Goal: Information Seeking & Learning: Learn about a topic

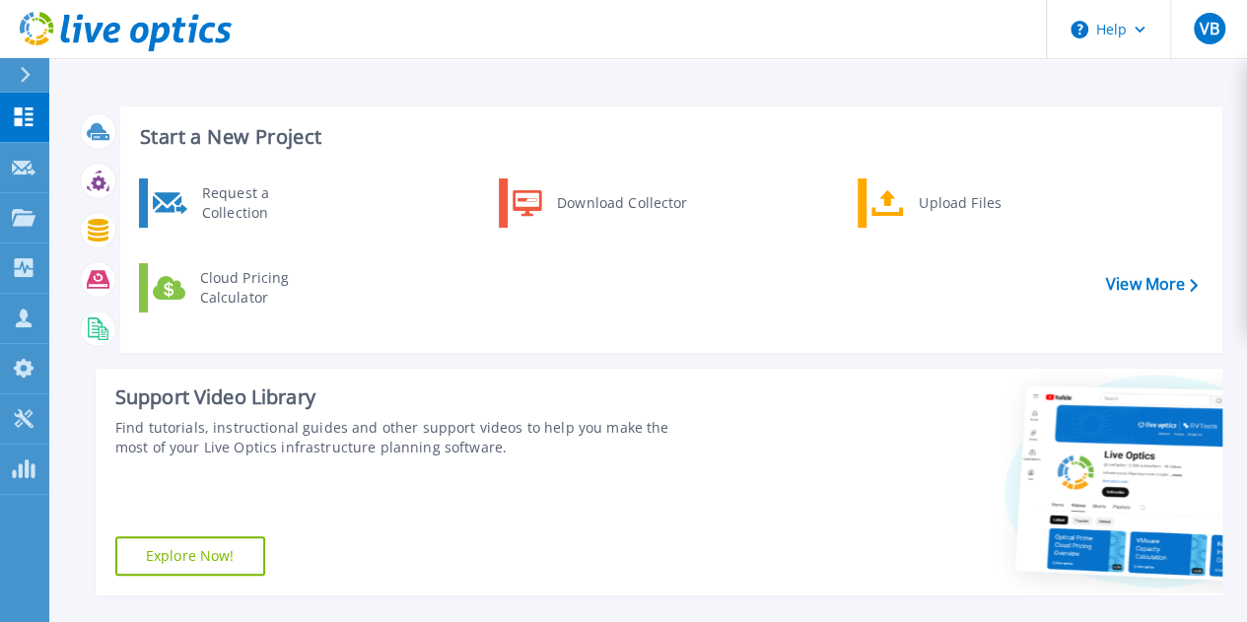
click at [686, 271] on div "Request a Collection Download Collector Upload Files Cloud Pricing Calculator" at bounding box center [668, 258] width 1088 height 170
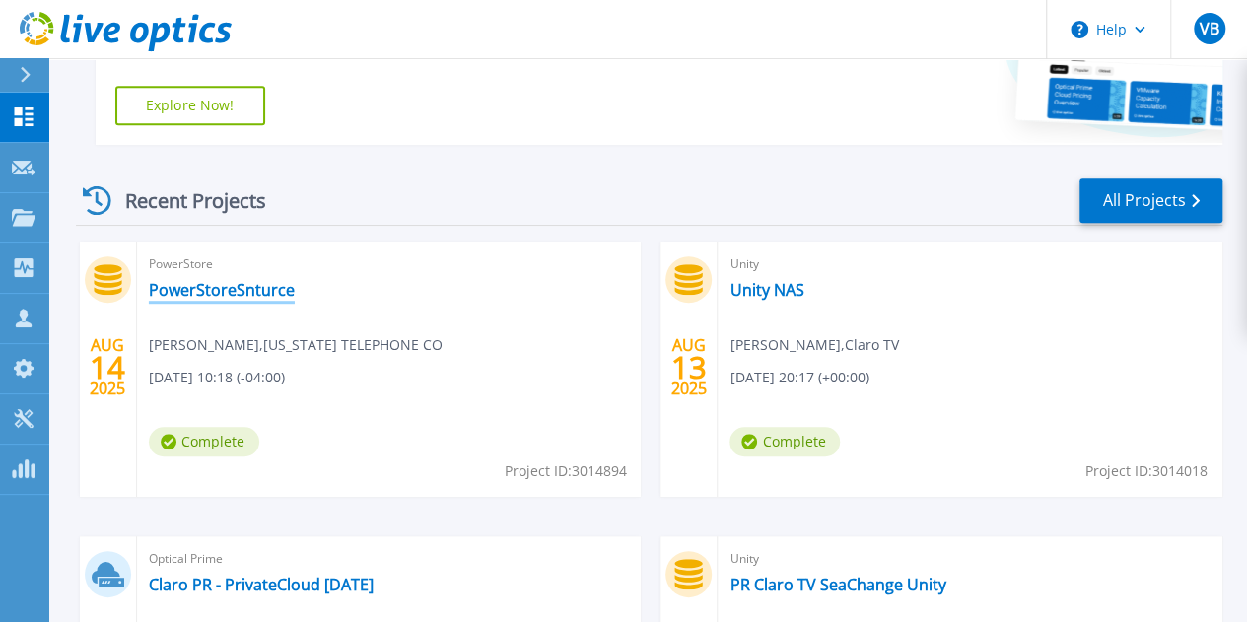
click at [251, 289] on link "PowerStoreSnturce" at bounding box center [222, 290] width 146 height 20
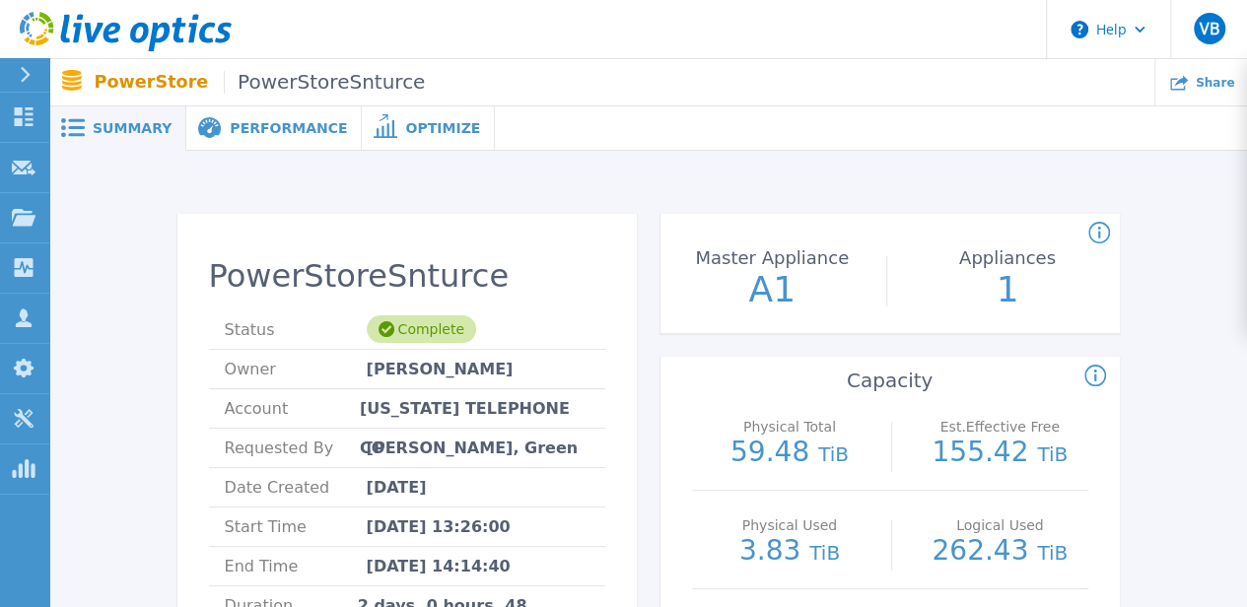
click at [279, 142] on div "Performance" at bounding box center [273, 128] width 175 height 44
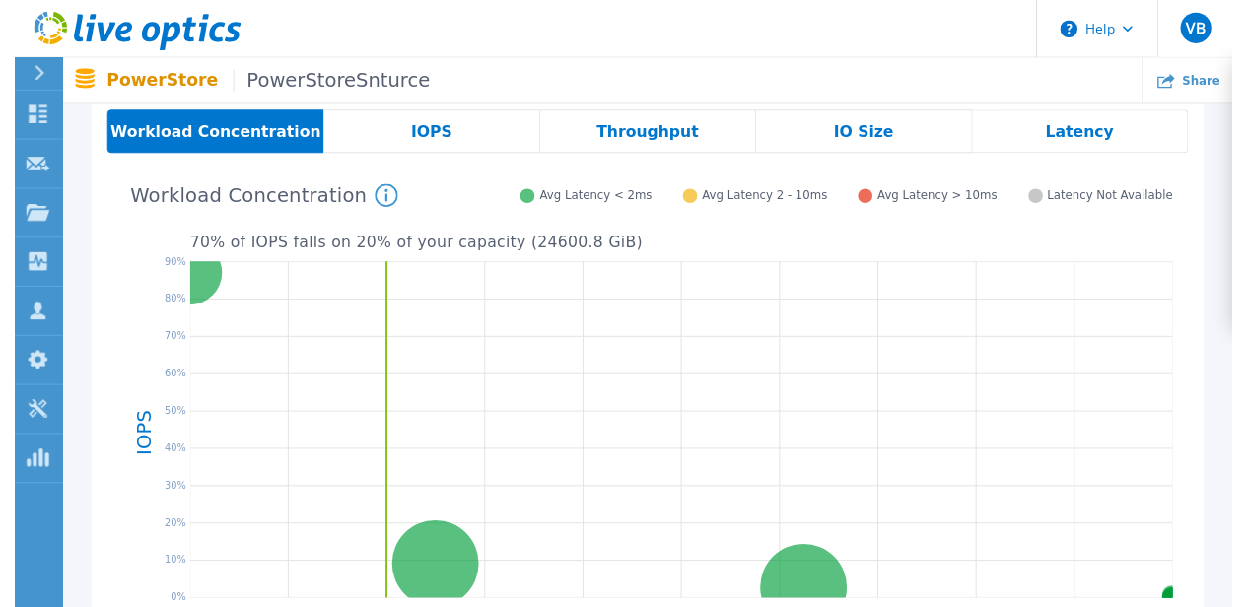
scroll to position [2, 0]
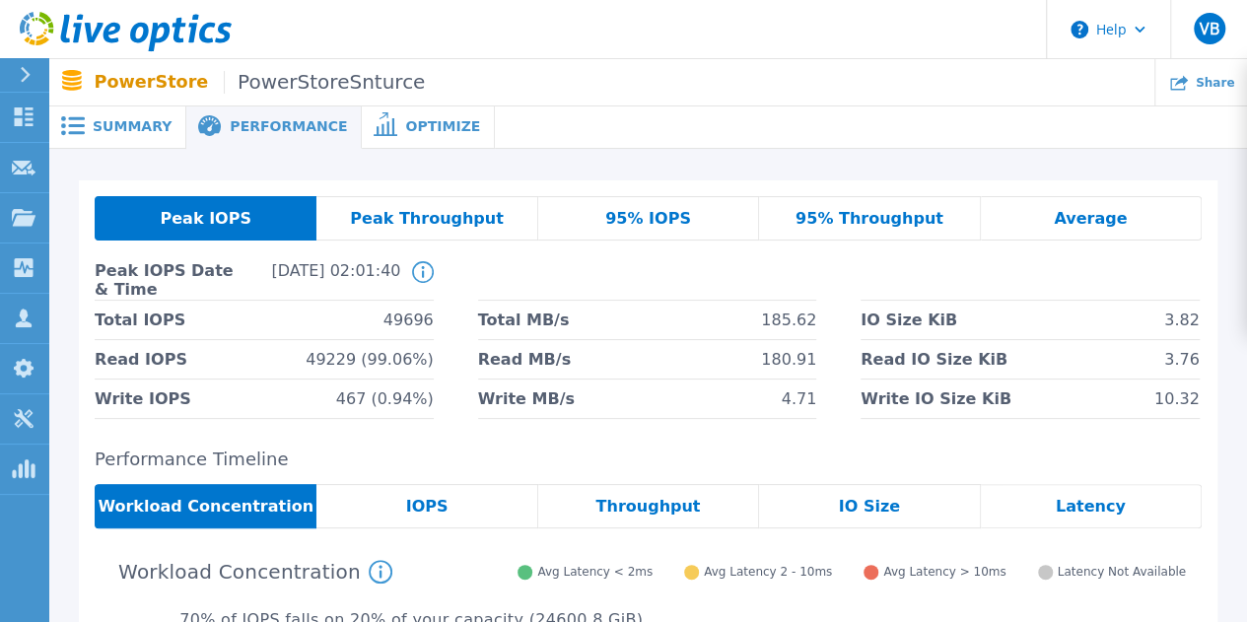
click at [432, 127] on span "Optimize" at bounding box center [442, 126] width 75 height 14
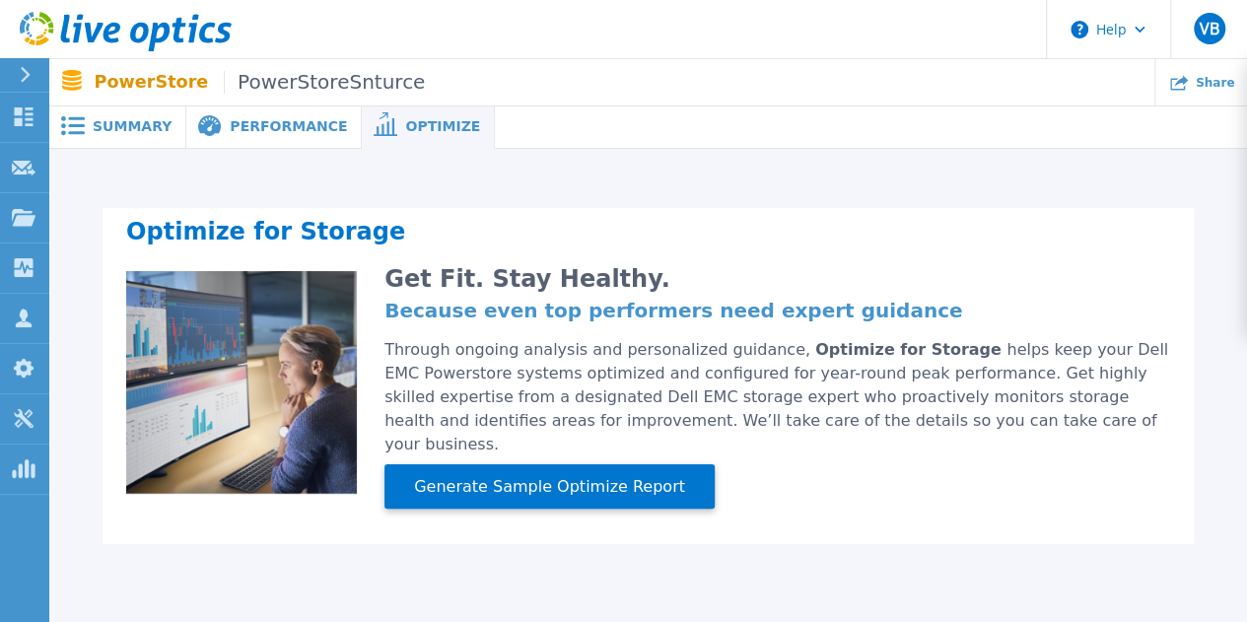
click at [128, 130] on span "Summary" at bounding box center [132, 126] width 79 height 14
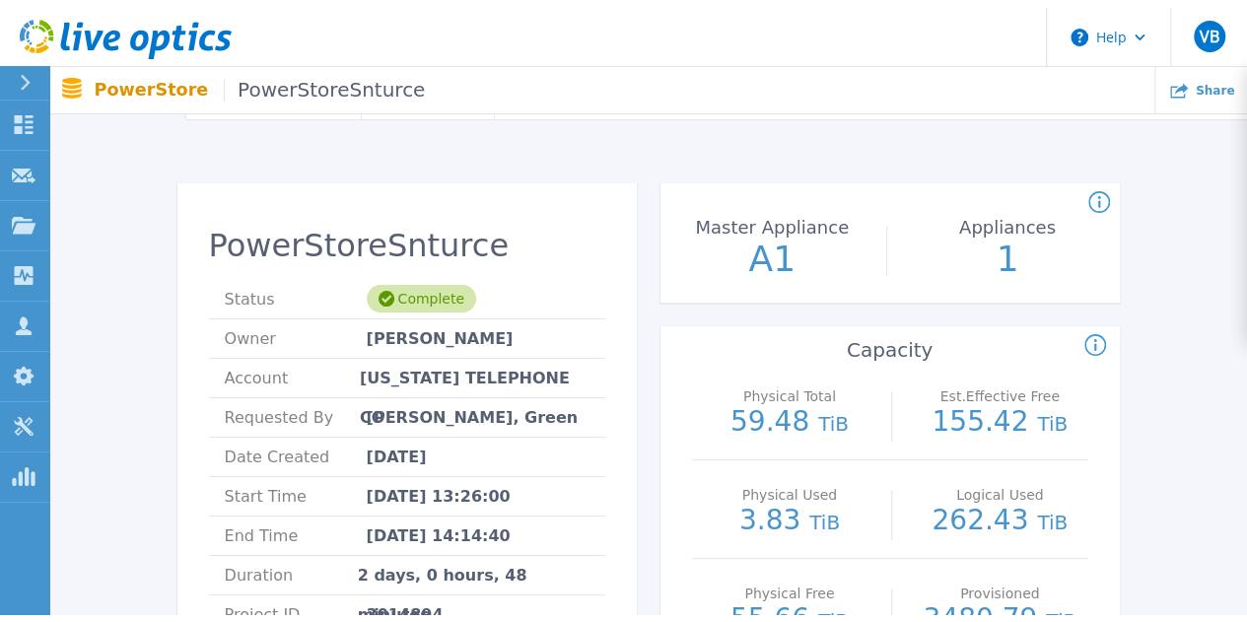
scroll to position [0, 0]
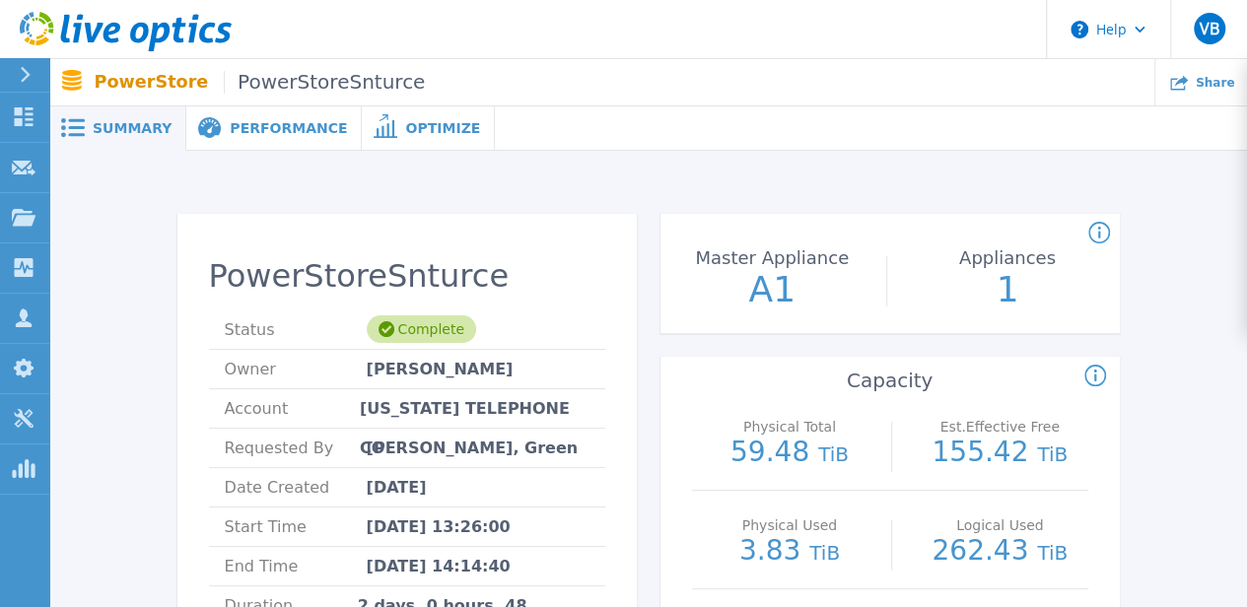
click at [277, 121] on span "Performance" at bounding box center [288, 128] width 117 height 14
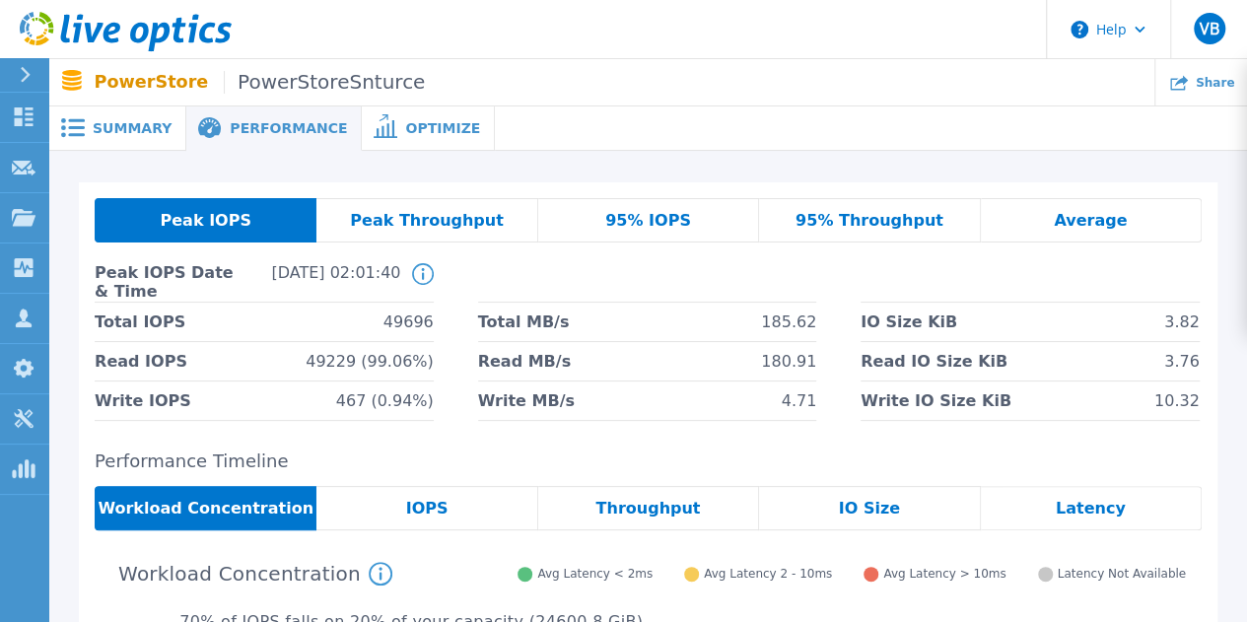
click at [144, 97] on div "PowerStore PowerStoreSnturce Share" at bounding box center [648, 82] width 1198 height 46
click at [368, 141] on div "Optimize" at bounding box center [428, 128] width 133 height 44
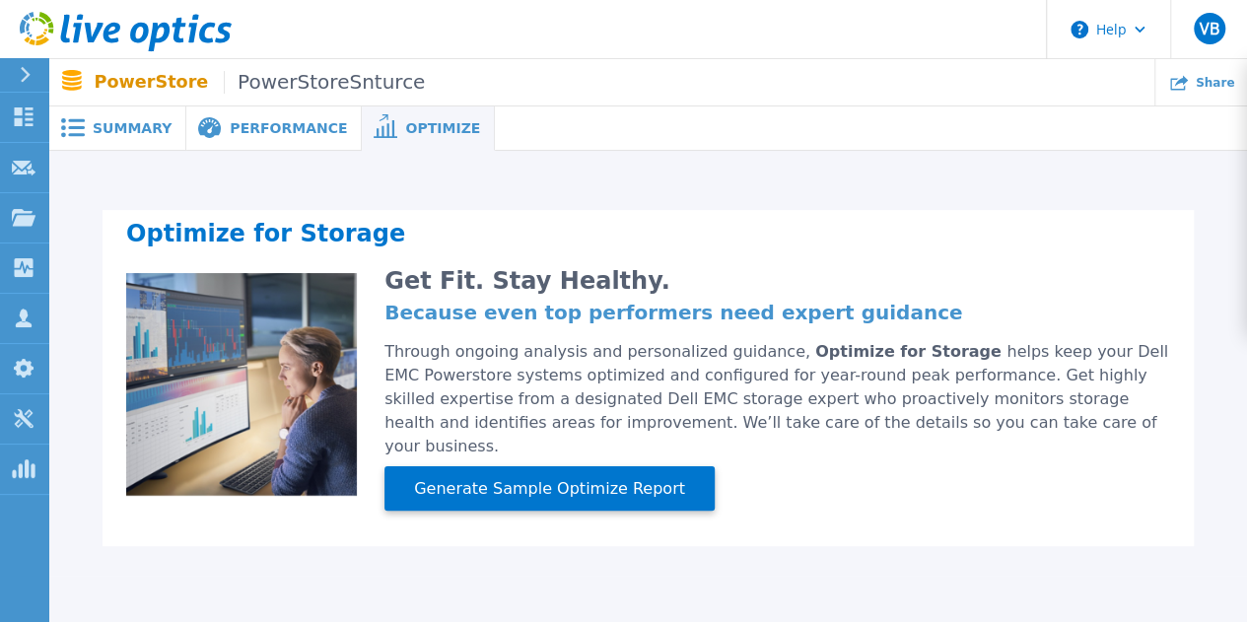
click at [128, 74] on p "PowerStore PowerStoreSnturce" at bounding box center [260, 82] width 331 height 23
click at [117, 88] on p "PowerStore PowerStoreSnturce" at bounding box center [260, 82] width 331 height 23
click at [111, 131] on span "Summary" at bounding box center [132, 128] width 79 height 14
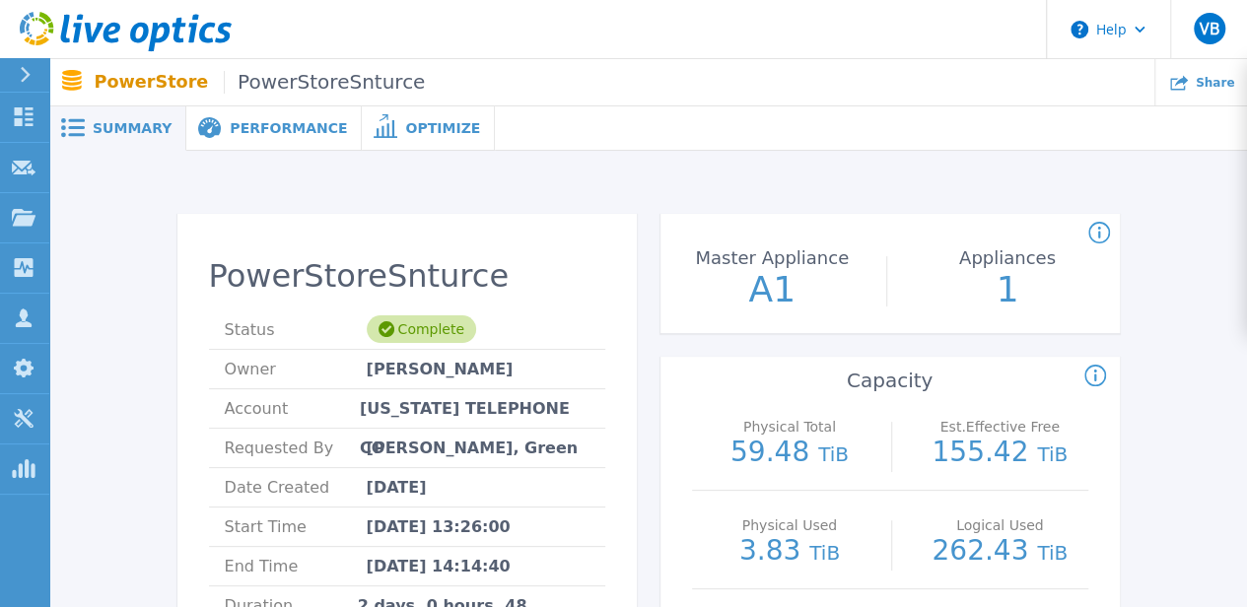
click at [21, 65] on div at bounding box center [34, 75] width 32 height 34
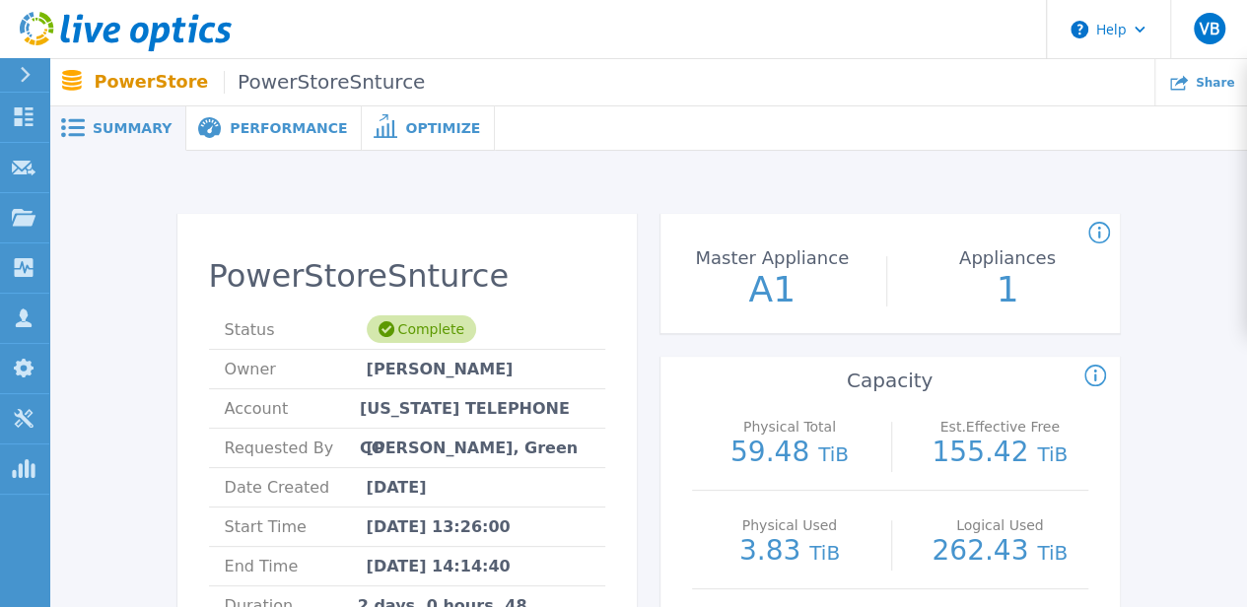
click at [107, 129] on span "Summary" at bounding box center [132, 128] width 79 height 14
click at [405, 124] on span "Optimize" at bounding box center [442, 128] width 75 height 14
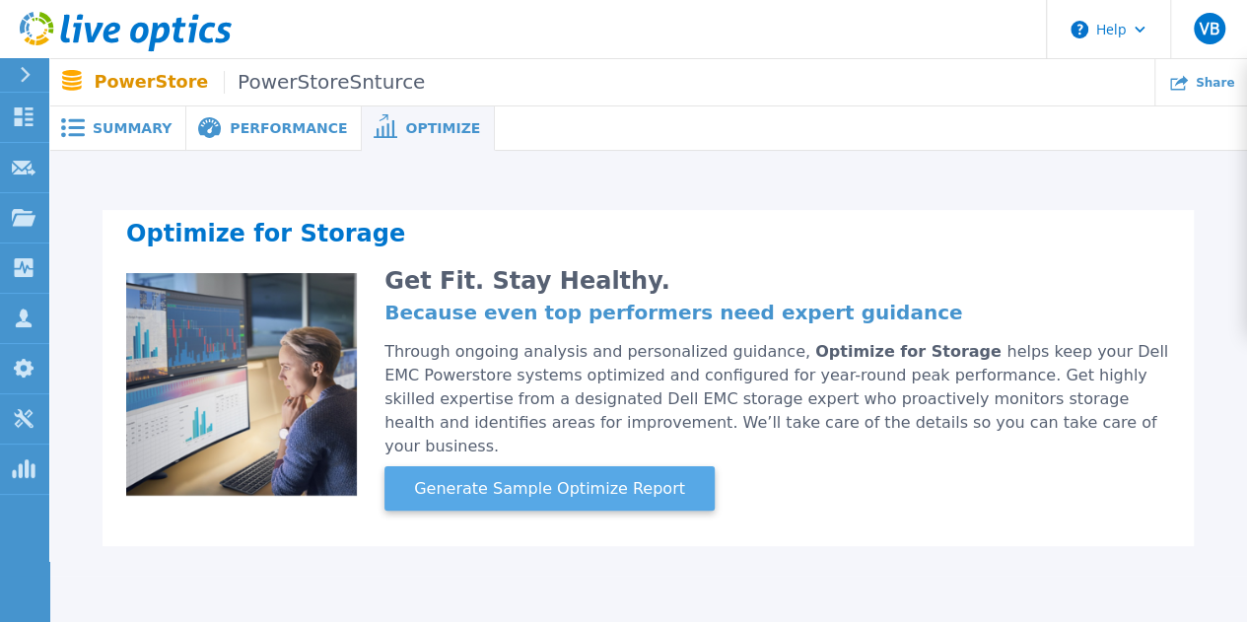
click at [607, 477] on span "Generate Sample Optimize Report" at bounding box center [549, 489] width 287 height 24
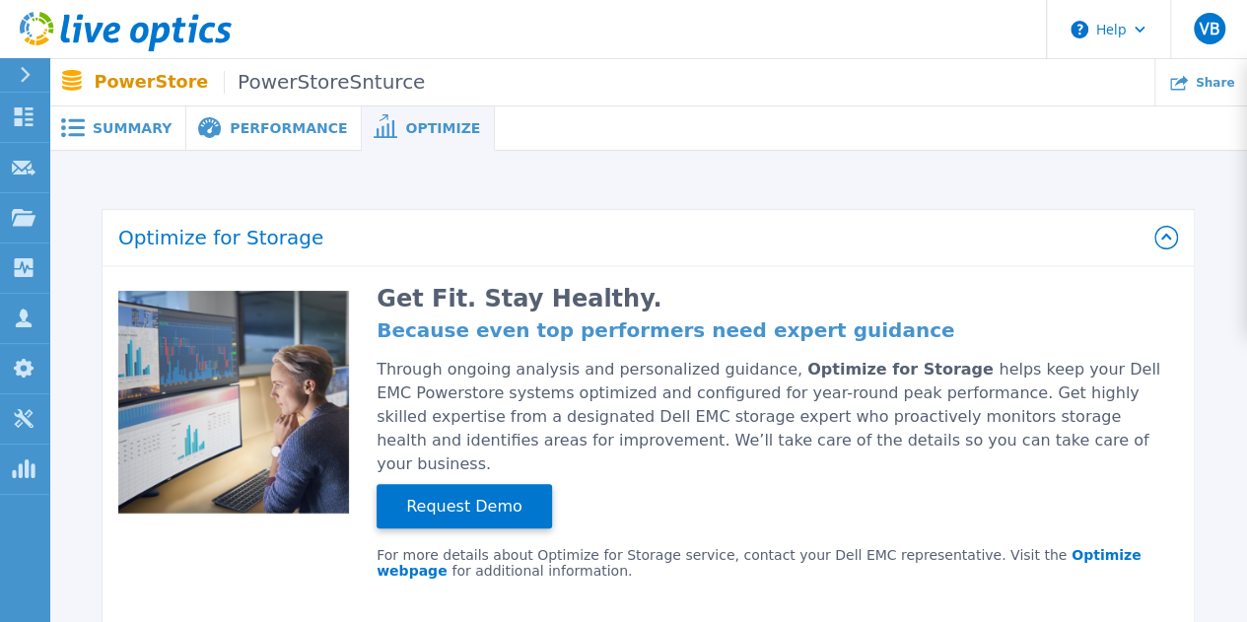
click at [104, 125] on span "Summary" at bounding box center [132, 128] width 79 height 14
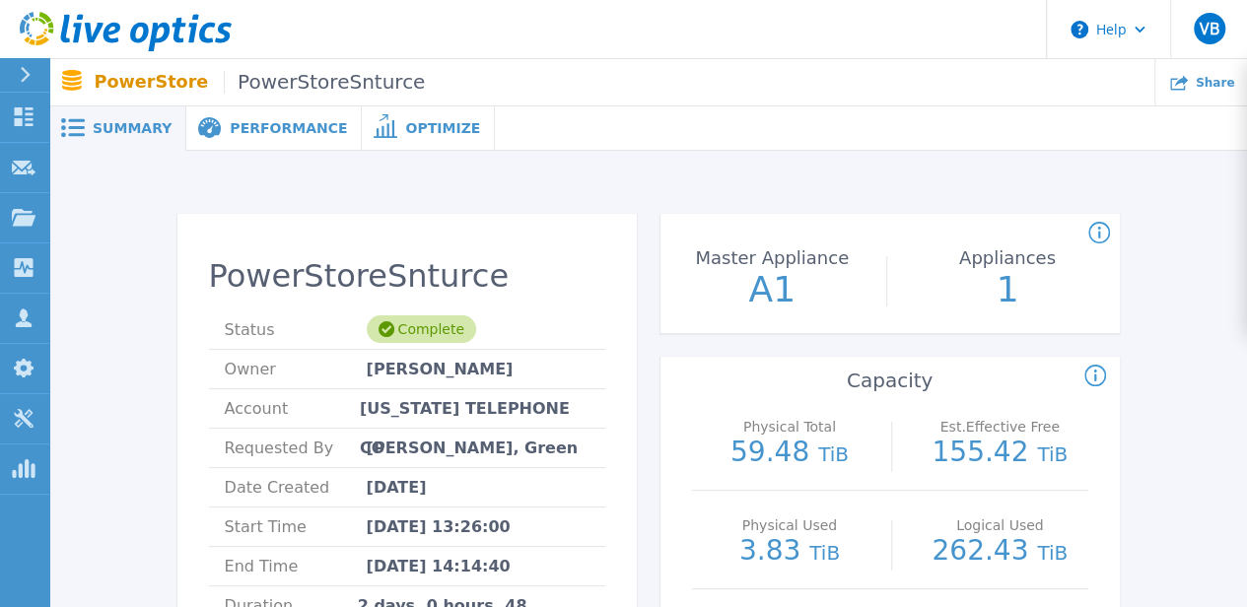
click at [186, 123] on span at bounding box center [207, 128] width 43 height 23
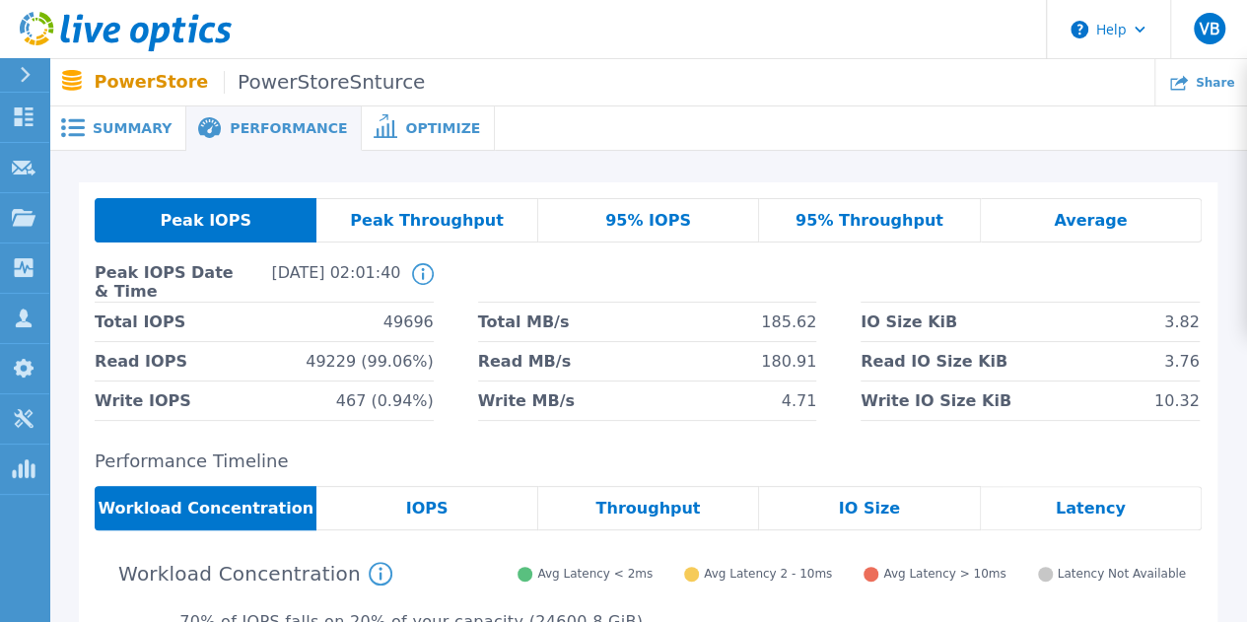
click at [138, 33] on icon at bounding box center [126, 32] width 212 height 40
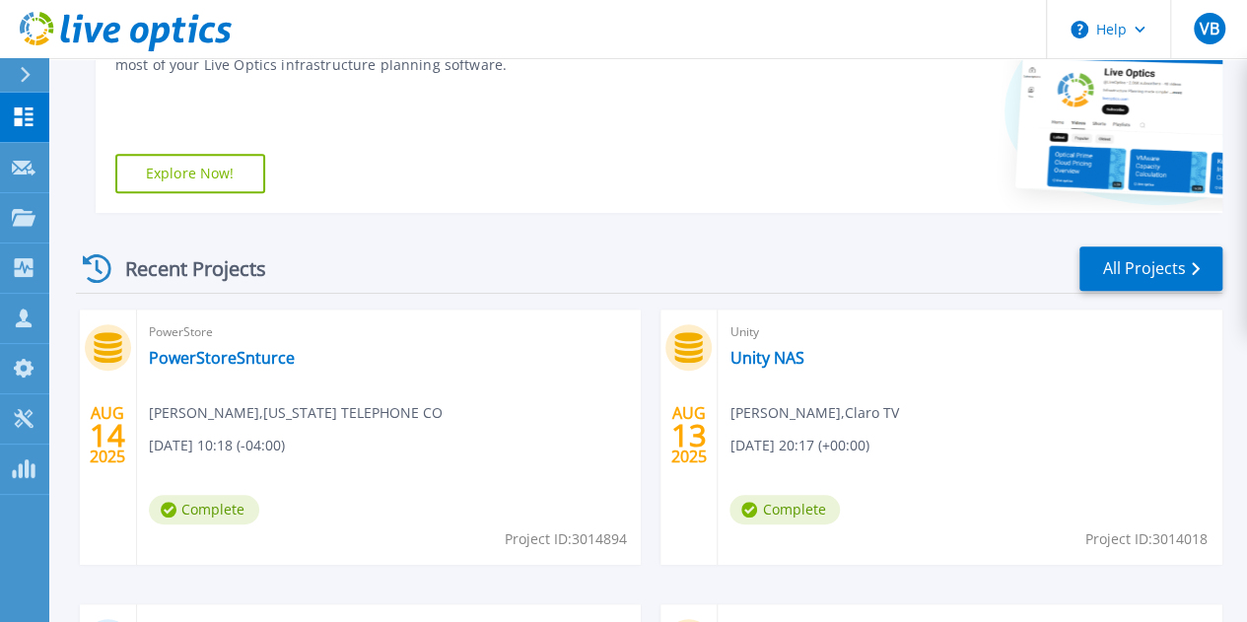
scroll to position [387, 0]
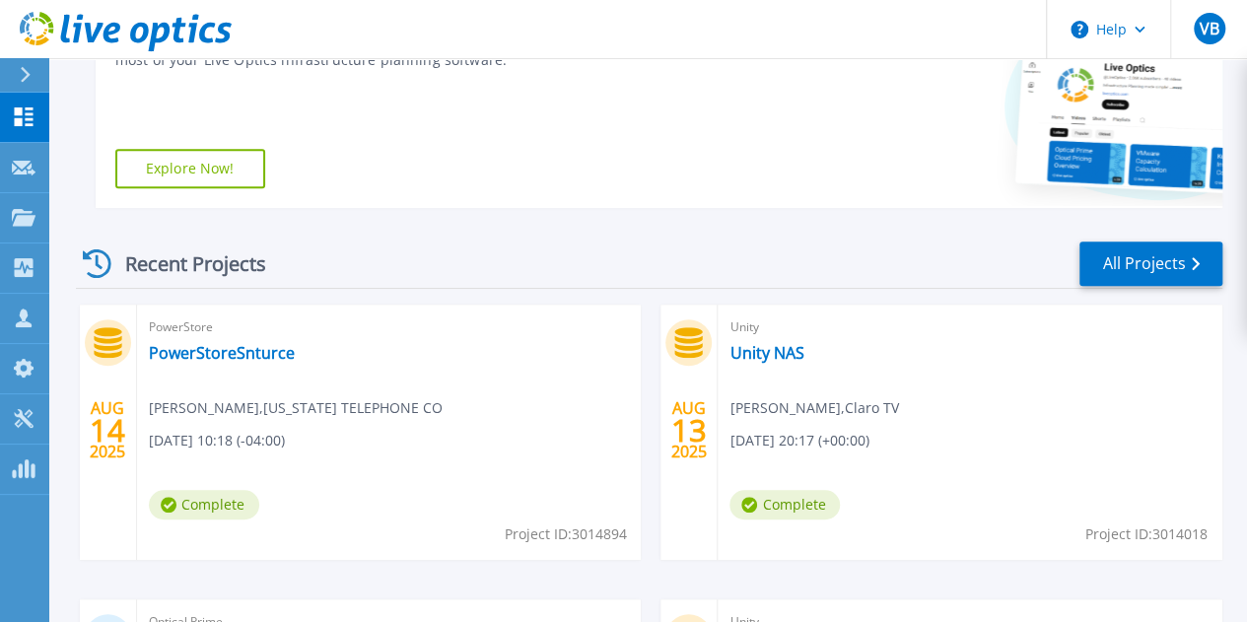
click at [360, 343] on div "PowerStore PowerStoreSnturce Fabian Saltares , PUERTO RICO TELEPHONE CO 08/14/2…" at bounding box center [389, 432] width 505 height 255
click at [1160, 288] on div "Recent Projects All Projects" at bounding box center [649, 264] width 1146 height 49
click at [1171, 282] on link "All Projects" at bounding box center [1150, 263] width 143 height 44
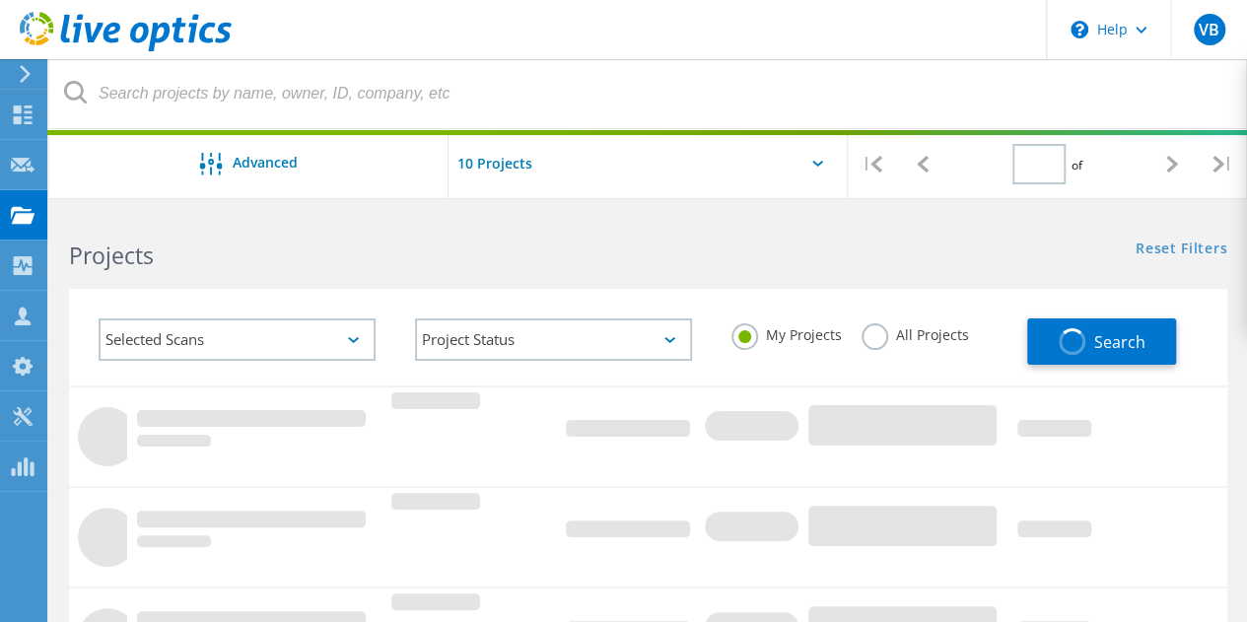
type input "2"
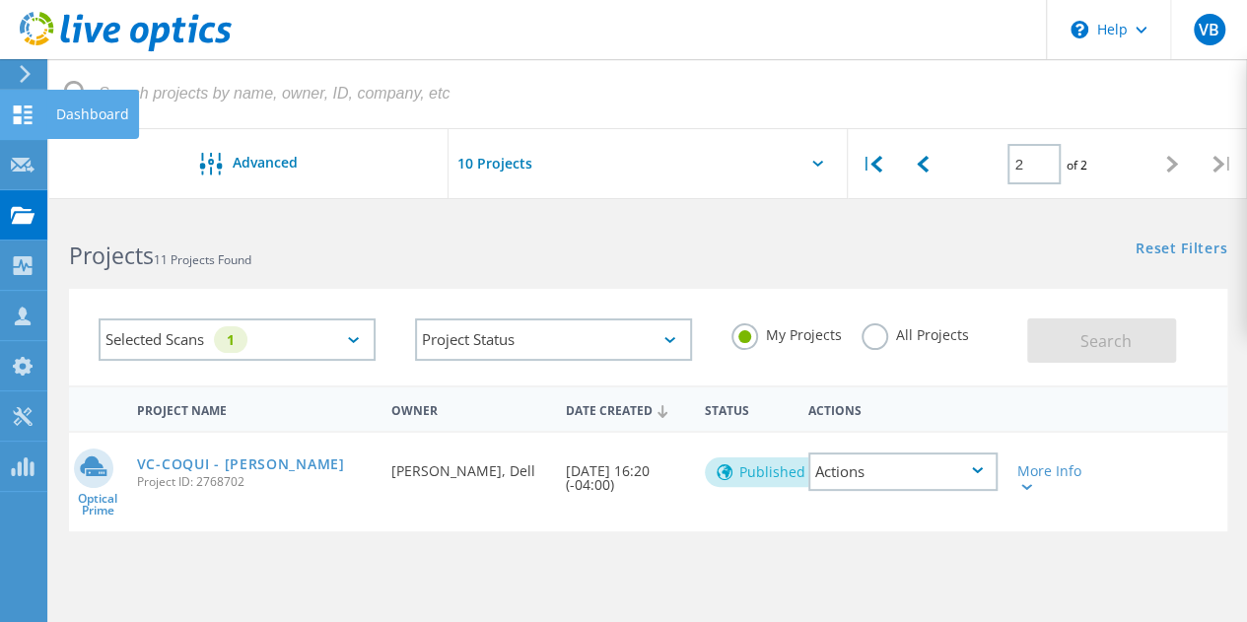
click at [27, 109] on use at bounding box center [23, 114] width 19 height 19
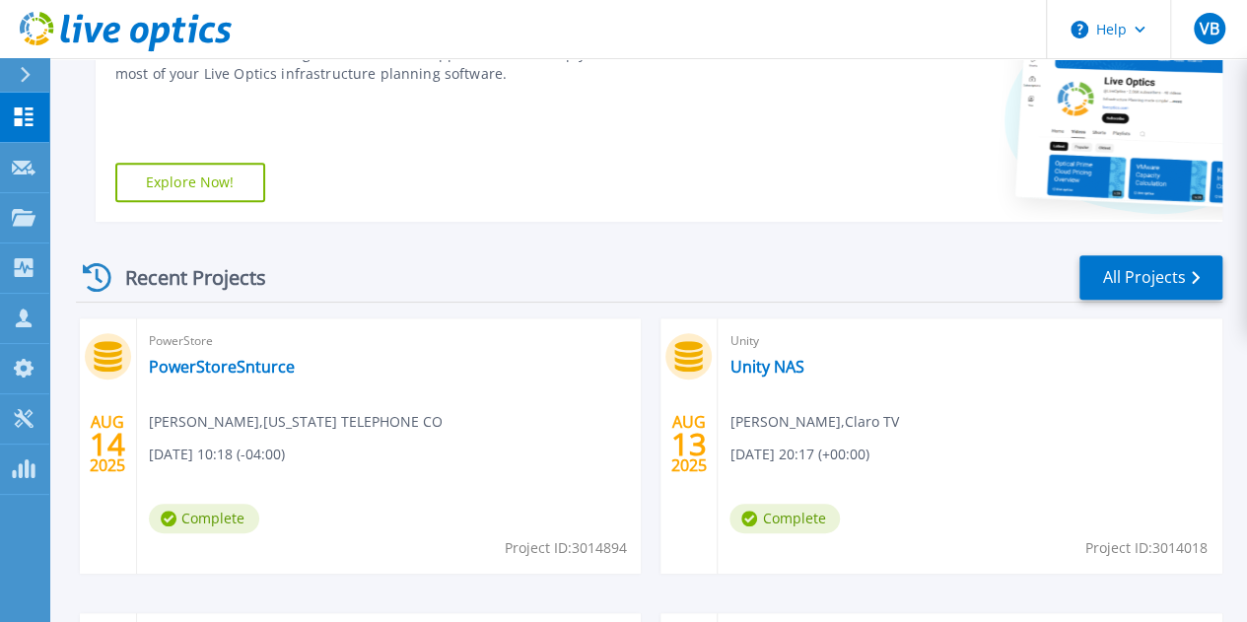
scroll to position [375, 0]
click at [729, 360] on link "Unity NAS" at bounding box center [766, 366] width 74 height 20
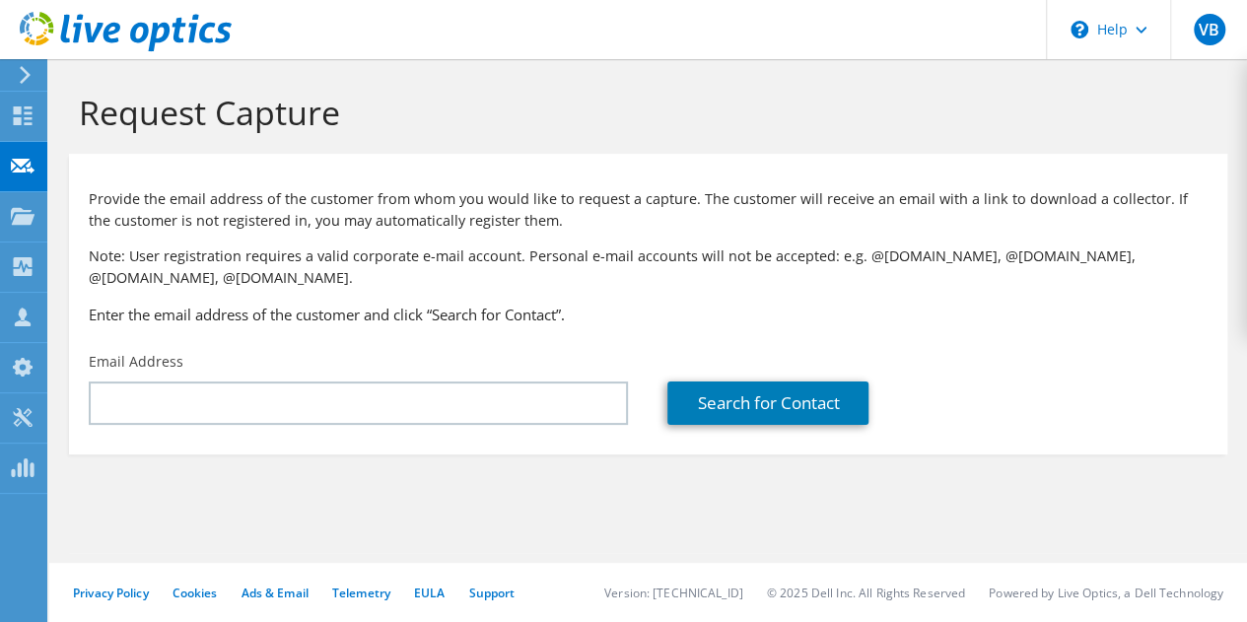
click at [18, 62] on div at bounding box center [116, 33] width 232 height 66
click at [18, 64] on div at bounding box center [116, 33] width 232 height 66
click at [24, 72] on icon at bounding box center [25, 75] width 15 height 18
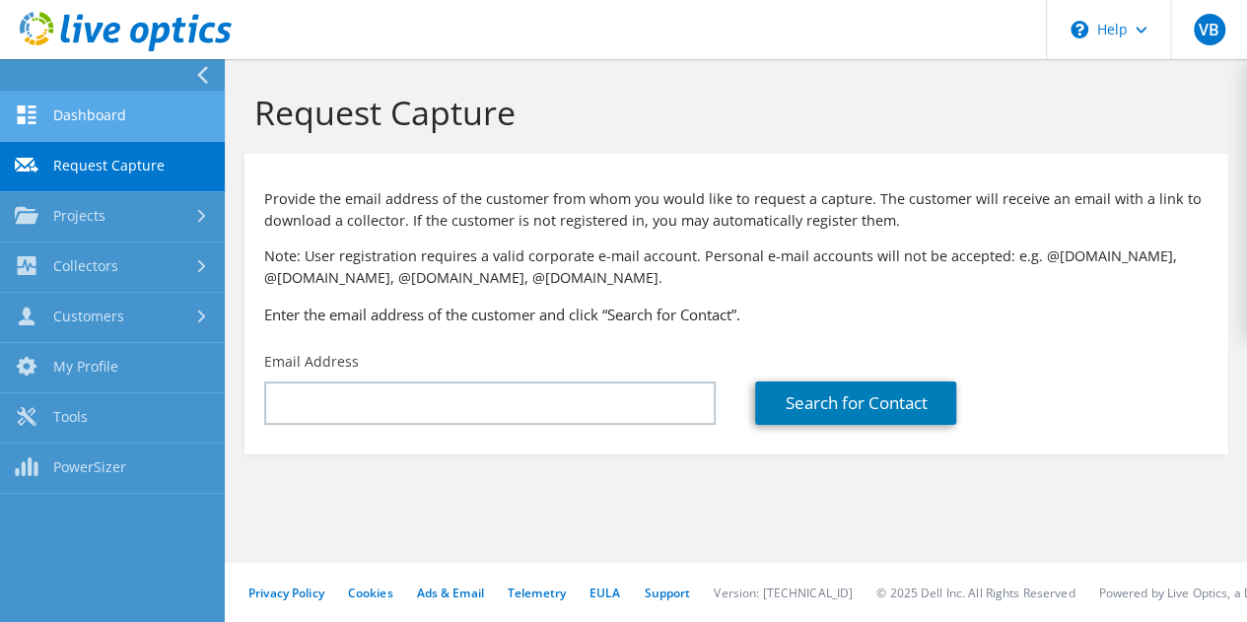
click at [146, 127] on link "Dashboard" at bounding box center [112, 117] width 225 height 50
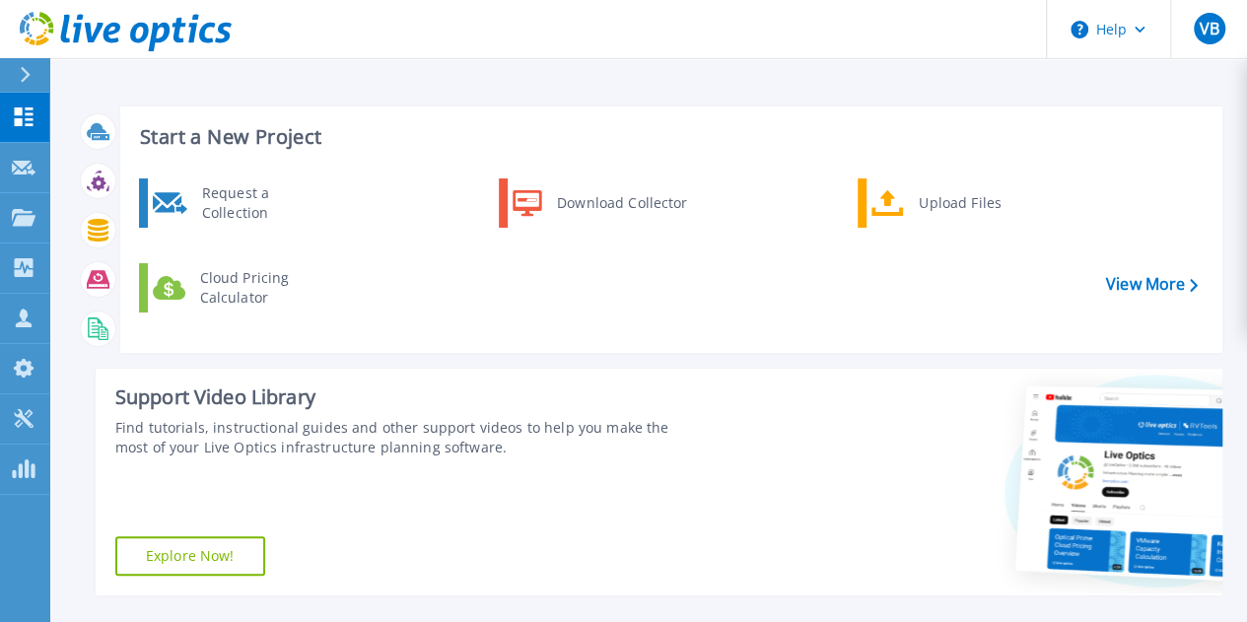
scroll to position [418, 0]
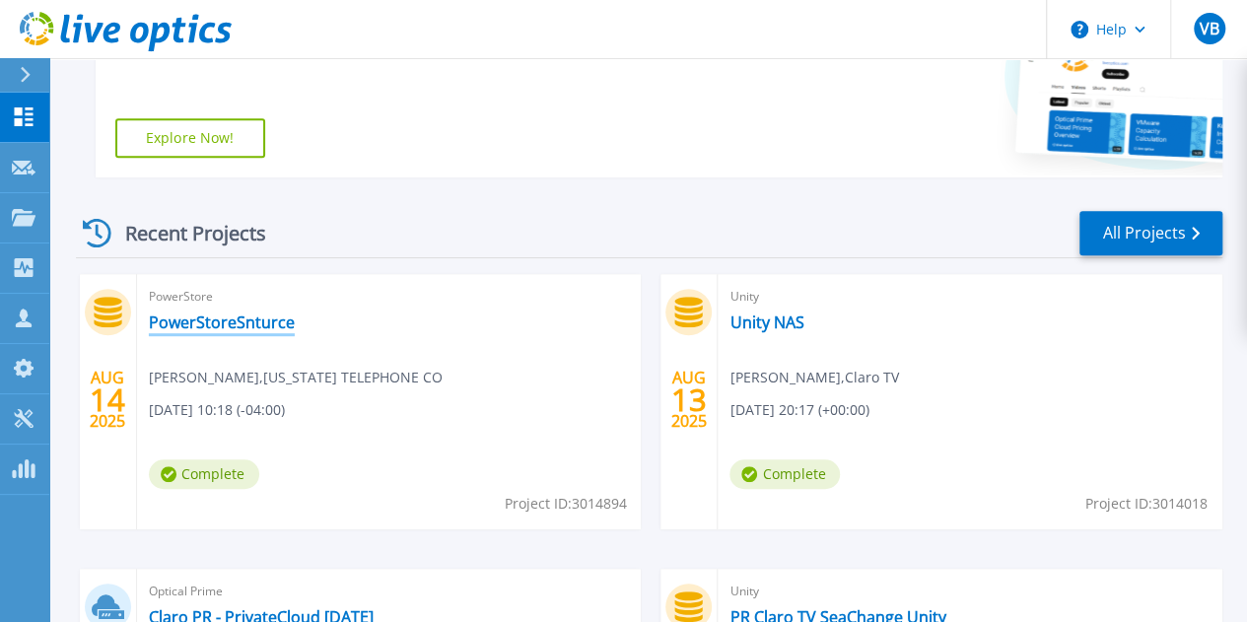
click at [272, 329] on link "PowerStoreSnturce" at bounding box center [222, 322] width 146 height 20
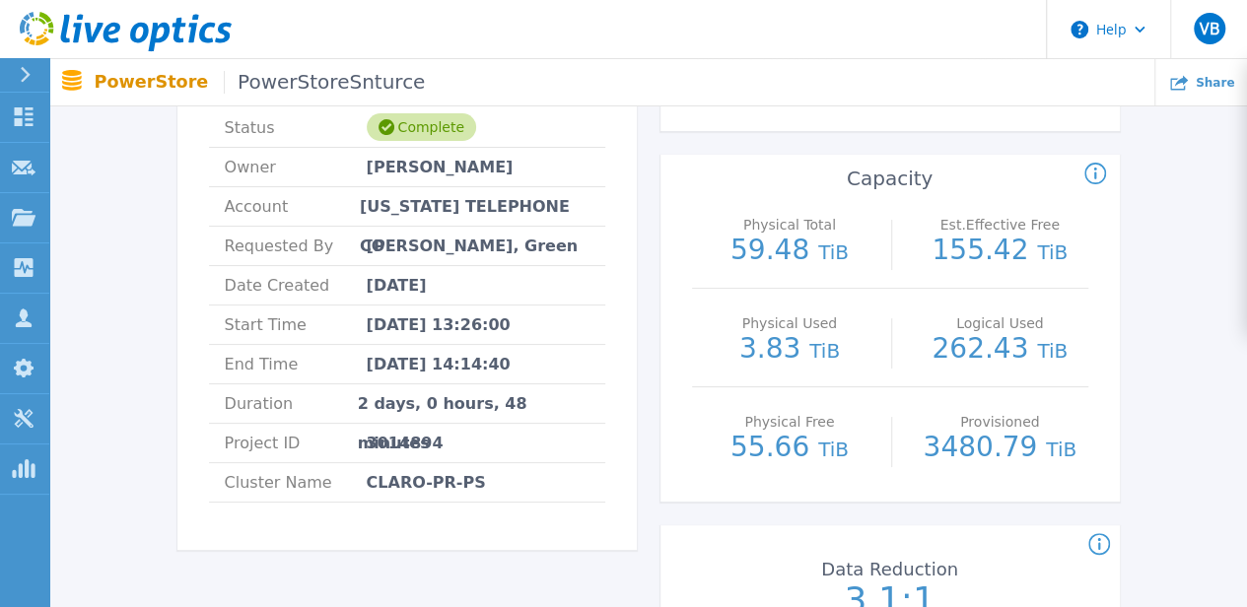
scroll to position [201, 0]
drag, startPoint x: 948, startPoint y: 358, endPoint x: 1063, endPoint y: 346, distance: 114.9
click at [1063, 346] on p "262.43 TiB" at bounding box center [1000, 351] width 176 height 30
drag, startPoint x: 981, startPoint y: 246, endPoint x: 1063, endPoint y: 233, distance: 83.0
click at [1063, 233] on div "Est.Effective Free 155.42 TiB" at bounding box center [1000, 240] width 176 height 99
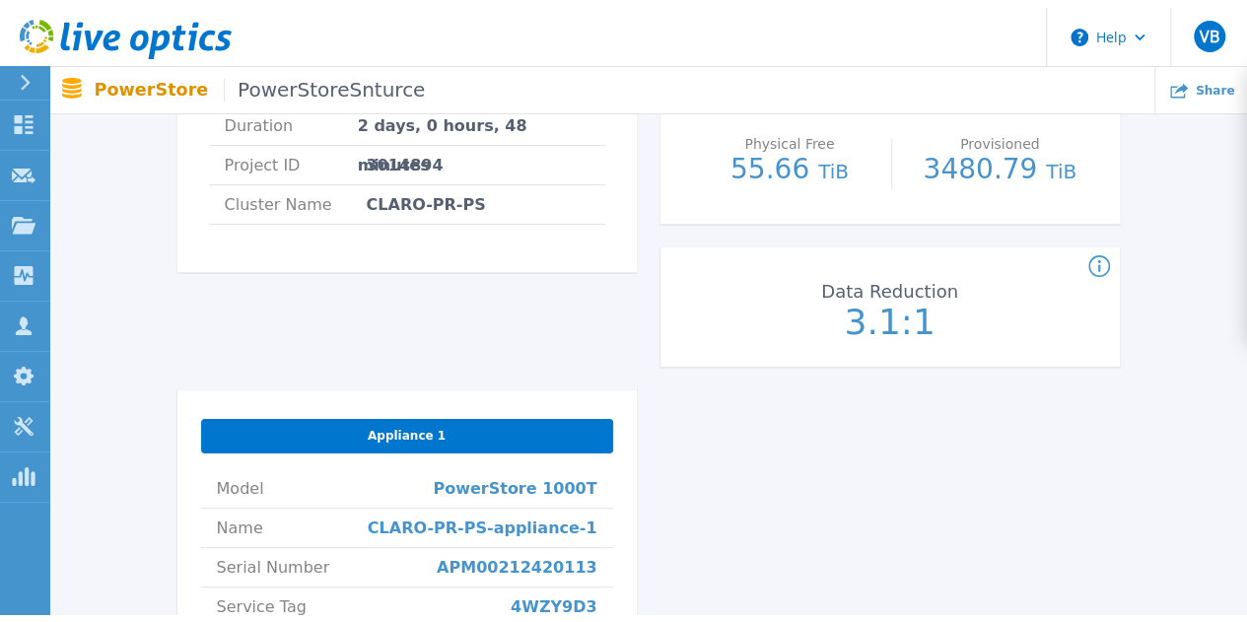
scroll to position [0, 0]
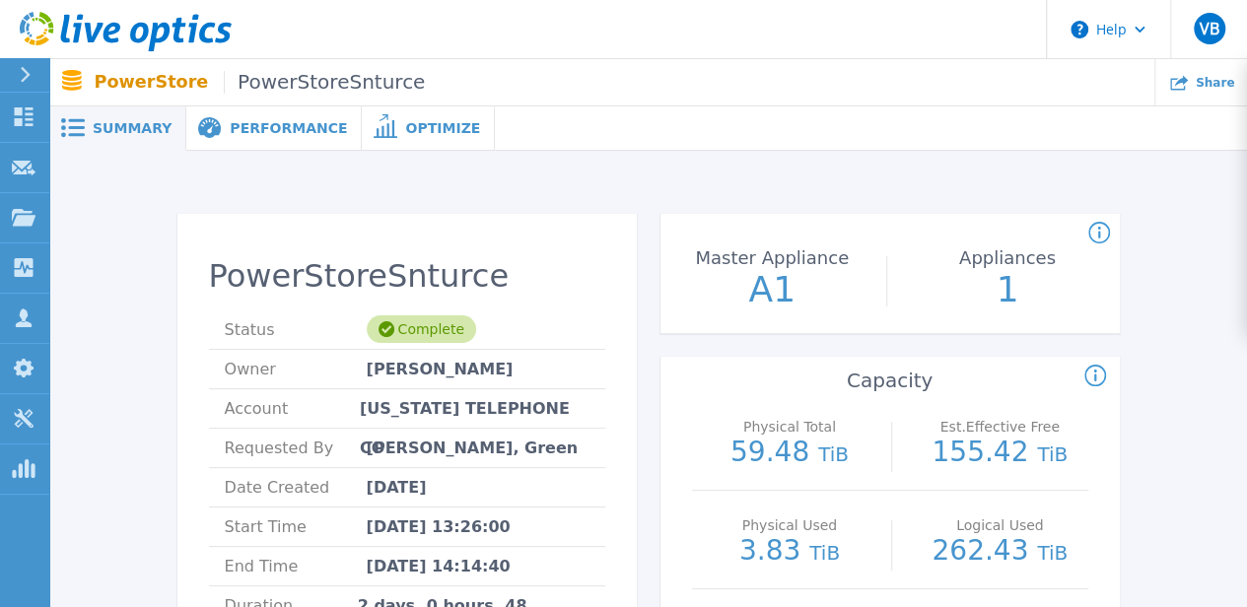
click at [235, 135] on span "Performance" at bounding box center [288, 128] width 117 height 14
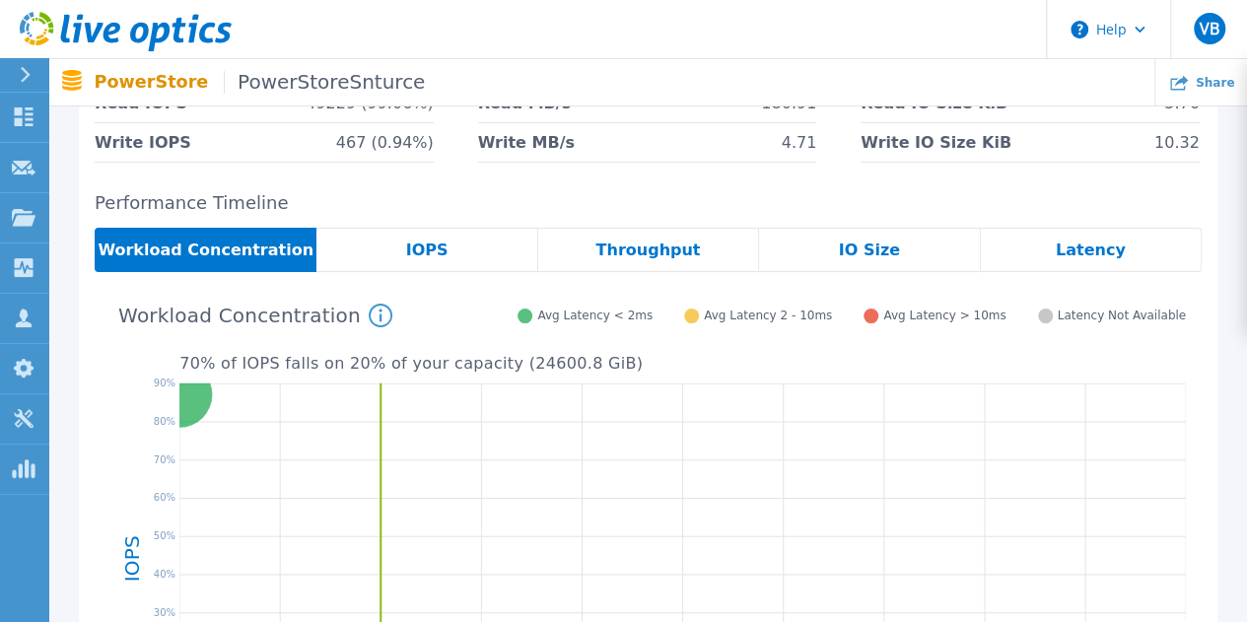
scroll to position [240, 0]
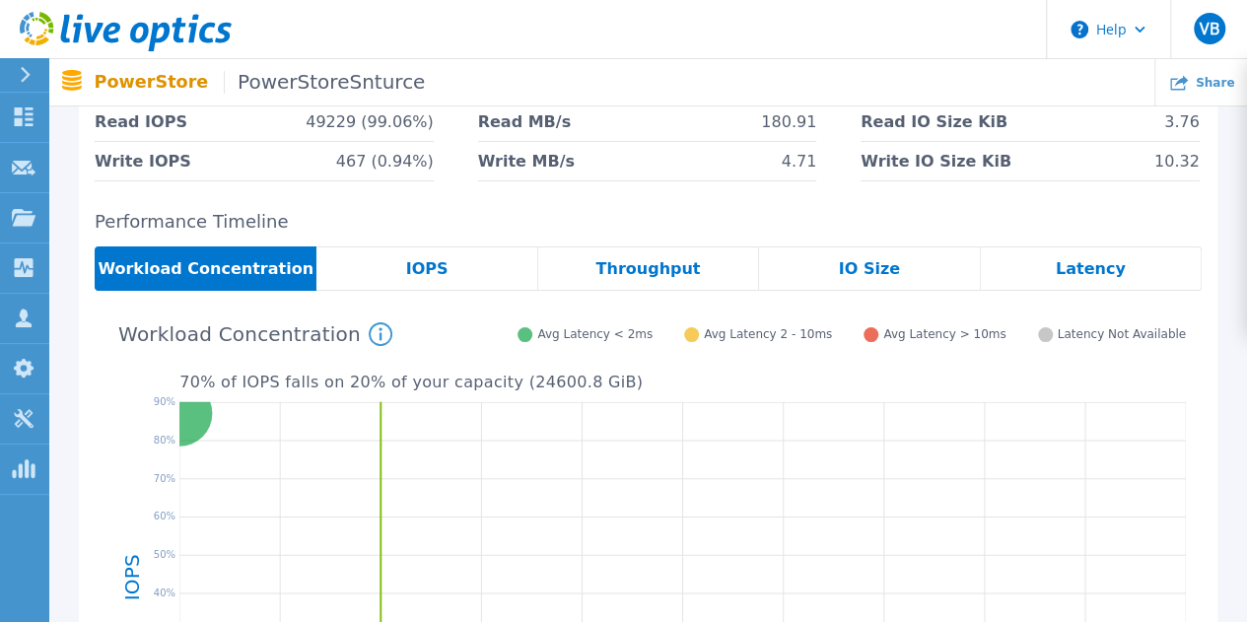
click at [489, 262] on div "IOPS" at bounding box center [426, 268] width 221 height 44
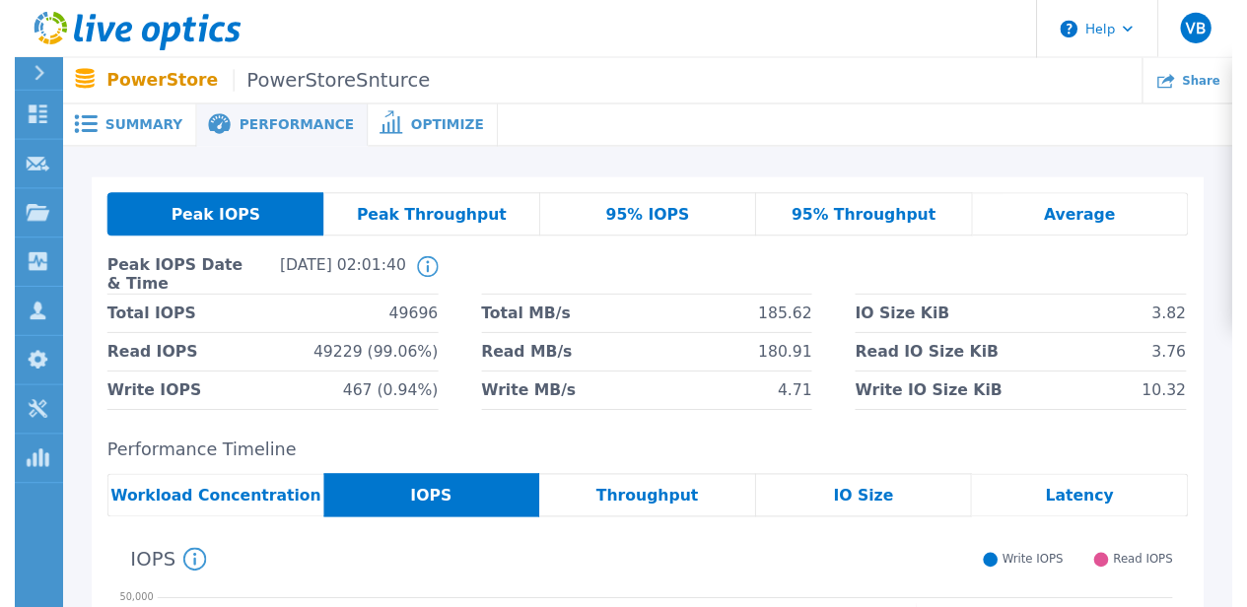
scroll to position [0, 0]
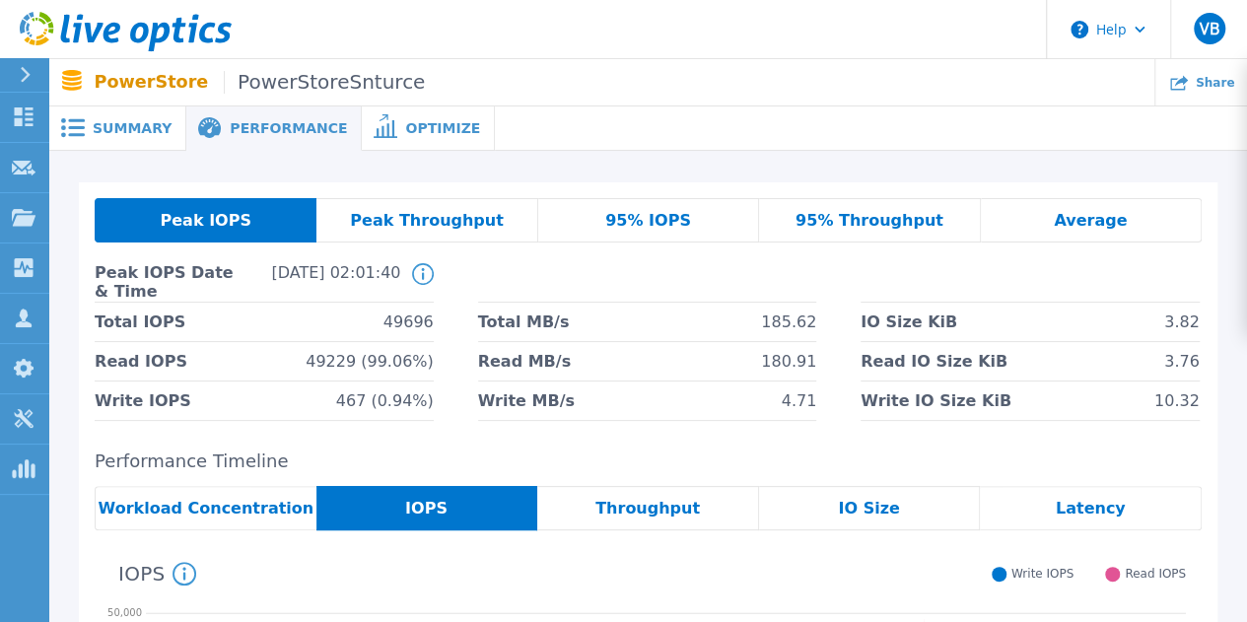
click at [1110, 222] on span "Average" at bounding box center [1090, 221] width 73 height 16
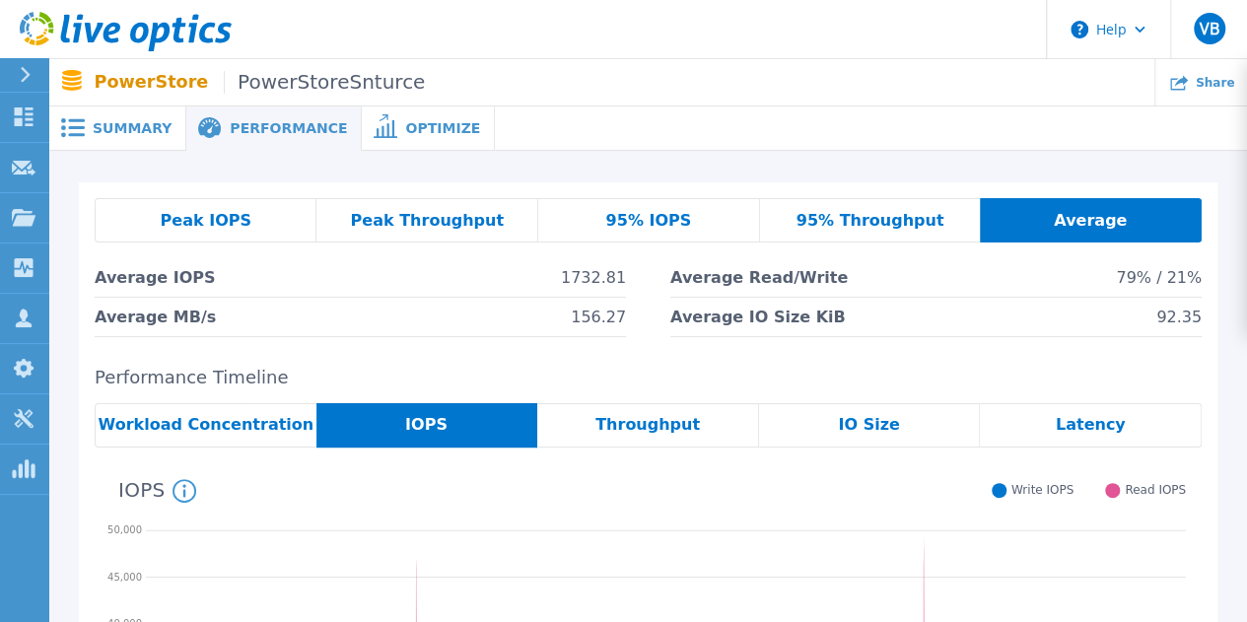
click at [122, 114] on div "Summary" at bounding box center [117, 128] width 137 height 44
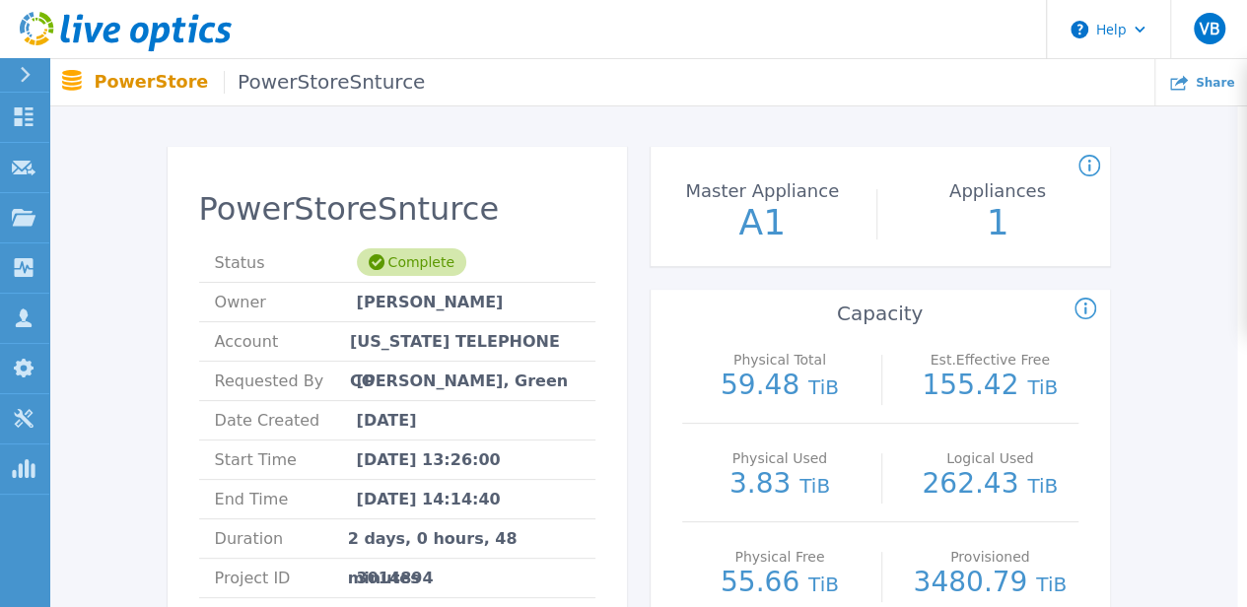
scroll to position [0, 10]
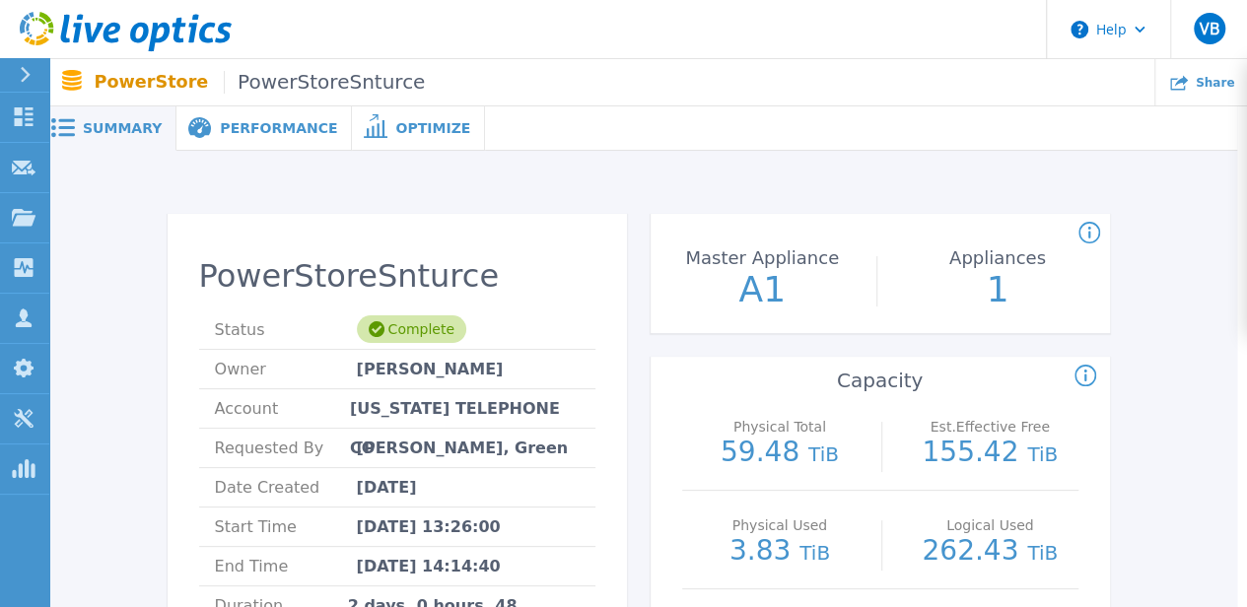
click at [343, 78] on span "PowerStoreSnturce" at bounding box center [324, 82] width 201 height 23
click at [402, 133] on span "Optimize" at bounding box center [432, 128] width 75 height 14
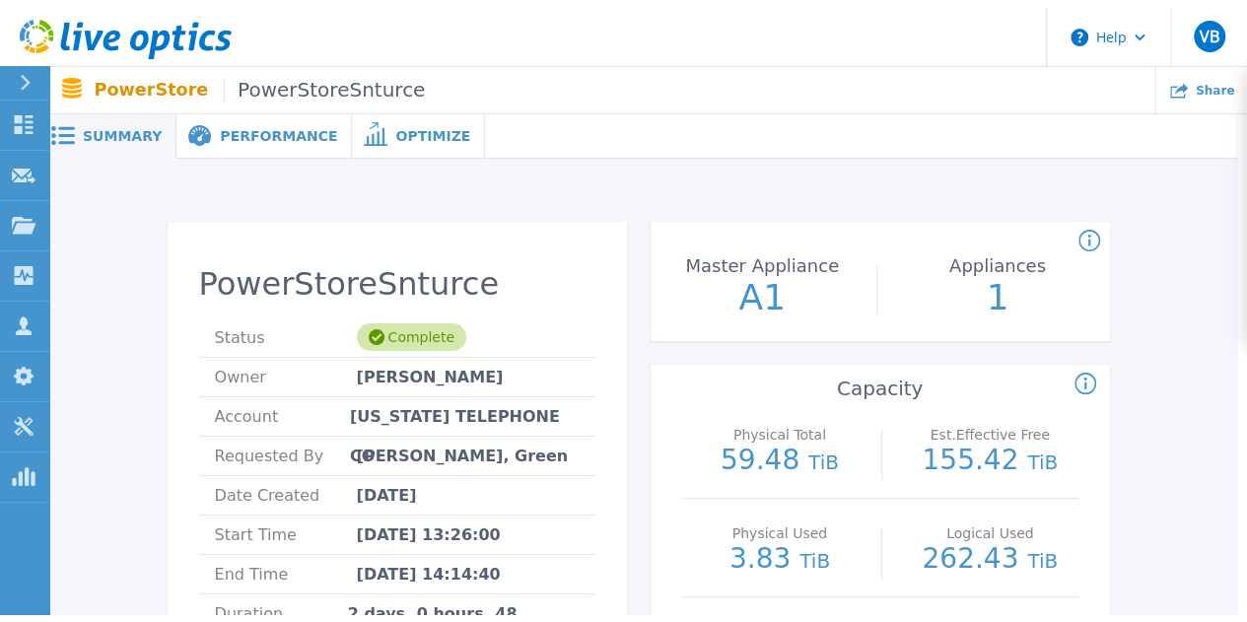
scroll to position [0, 0]
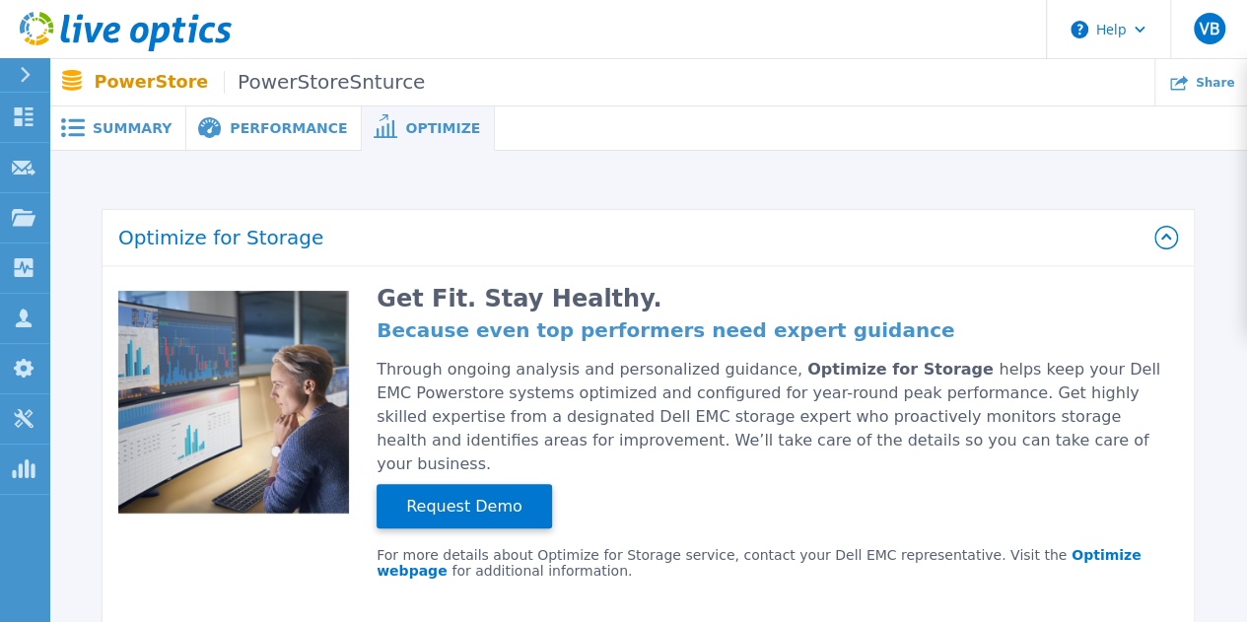
click at [272, 135] on span "Performance" at bounding box center [288, 128] width 117 height 14
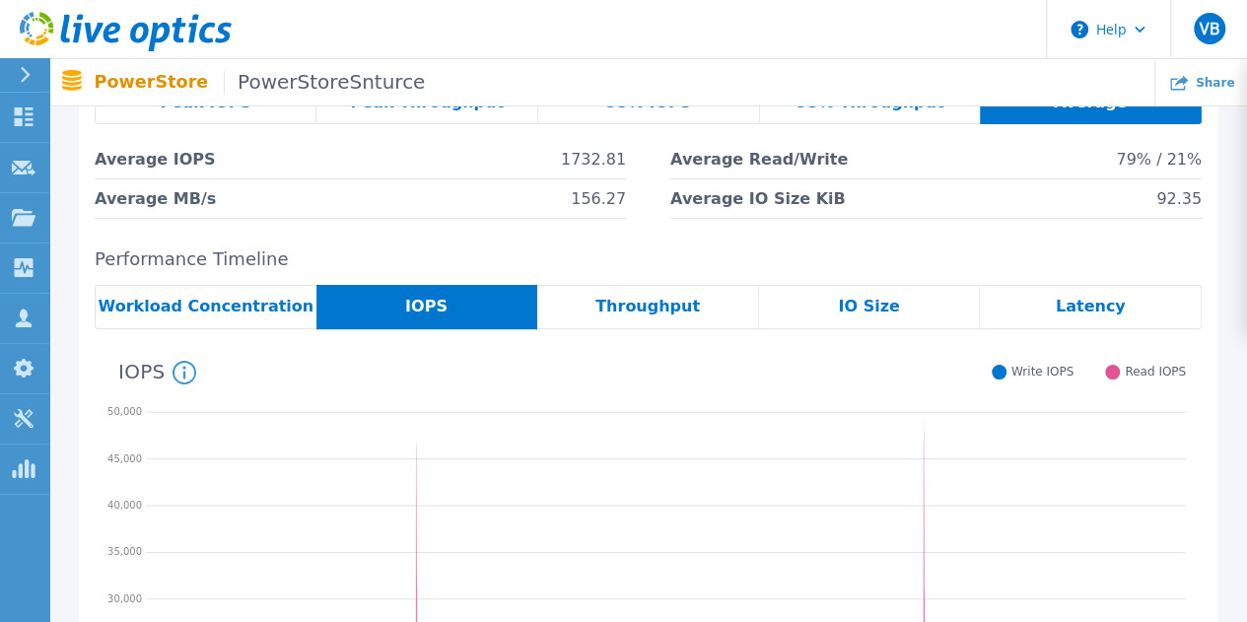
scroll to position [117, 0]
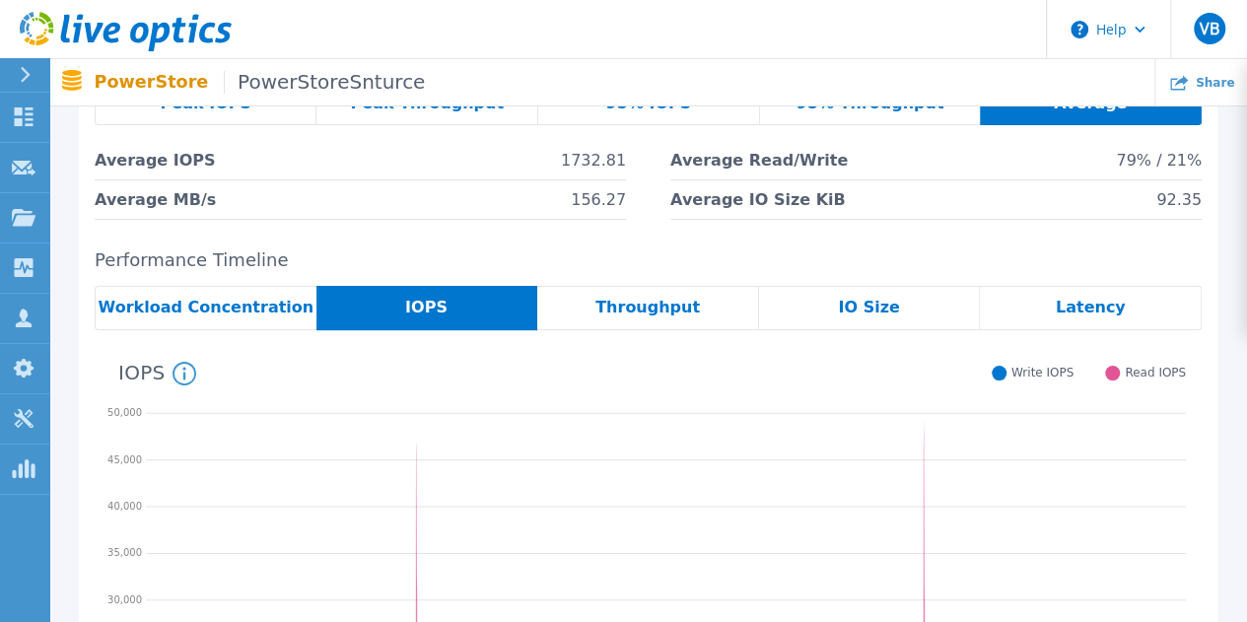
click at [241, 312] on span "Workload Concentration" at bounding box center [207, 308] width 216 height 16
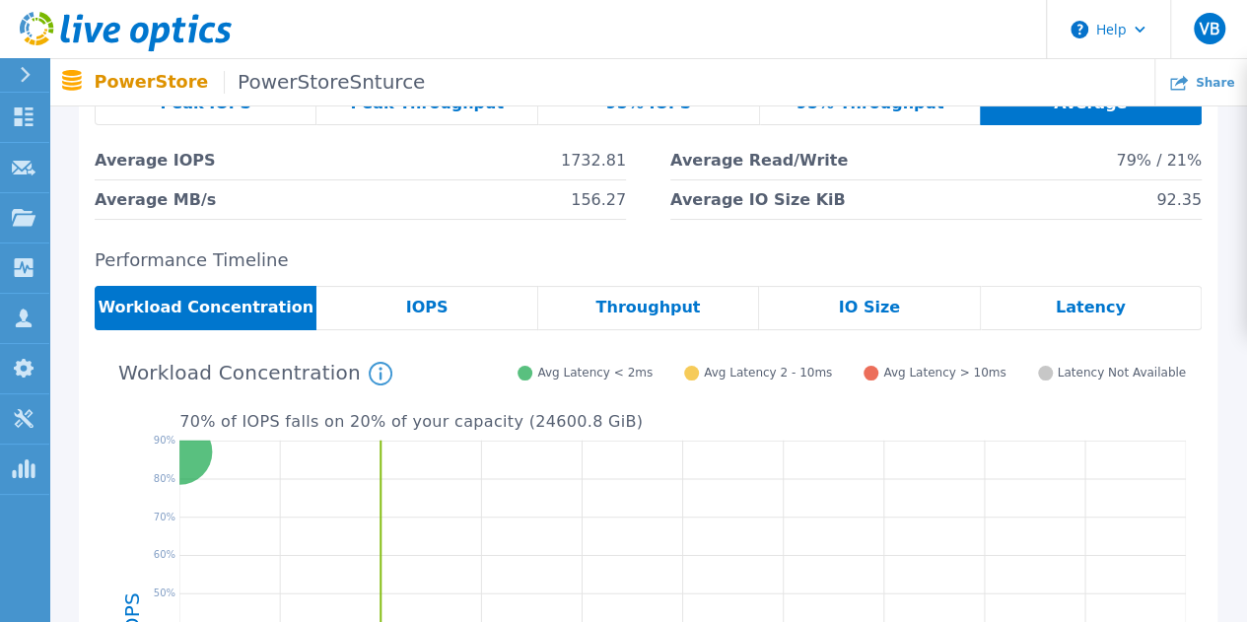
click at [1108, 308] on span "Latency" at bounding box center [1091, 308] width 70 height 16
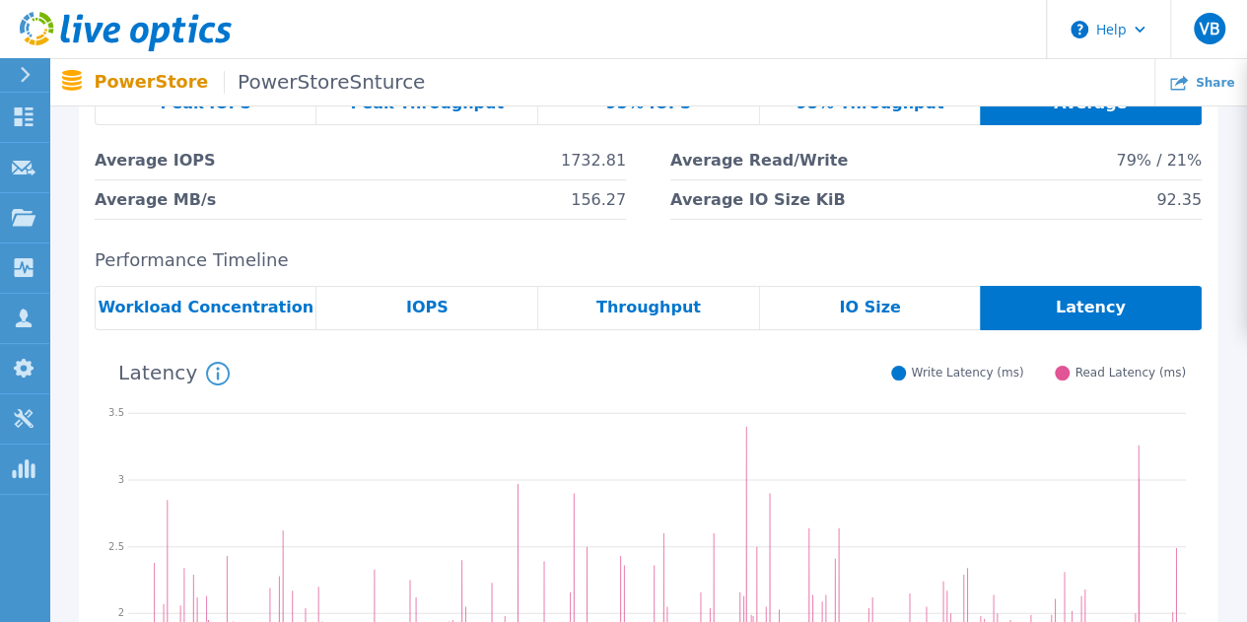
scroll to position [0, 0]
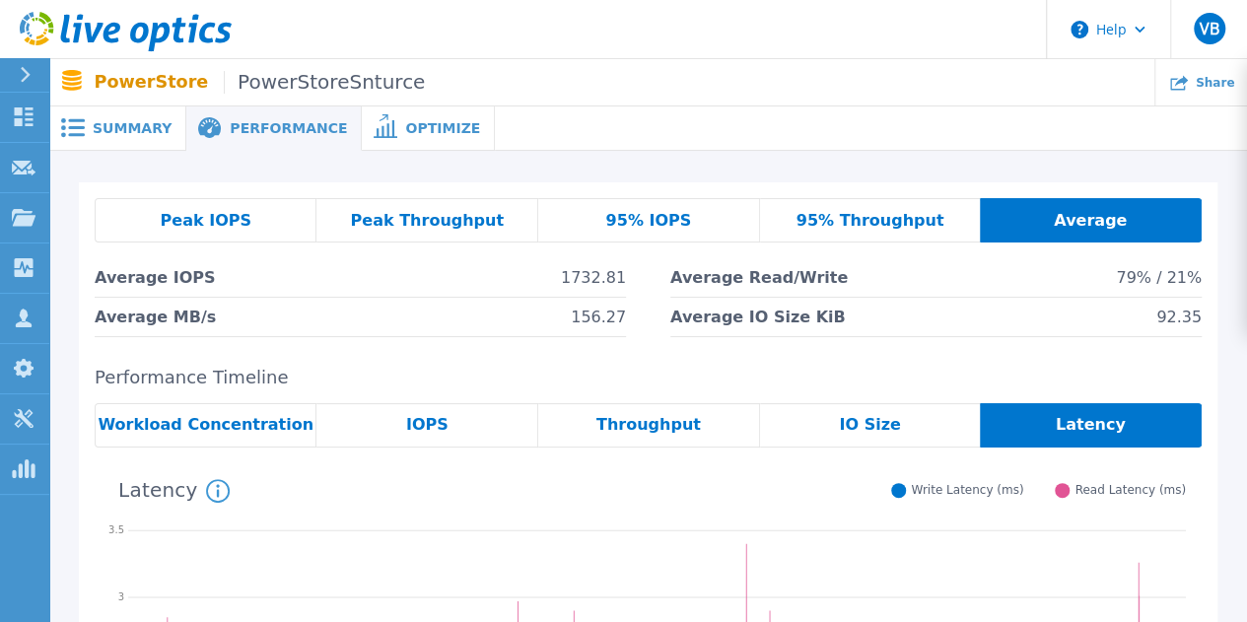
click at [254, 243] on div "Peak IOPS Peak Throughput 95% IOPS 95% Throughput Average Average IOPS 1732.81 …" at bounding box center [648, 267] width 1107 height 139
click at [407, 224] on span "Peak Throughput" at bounding box center [427, 221] width 154 height 16
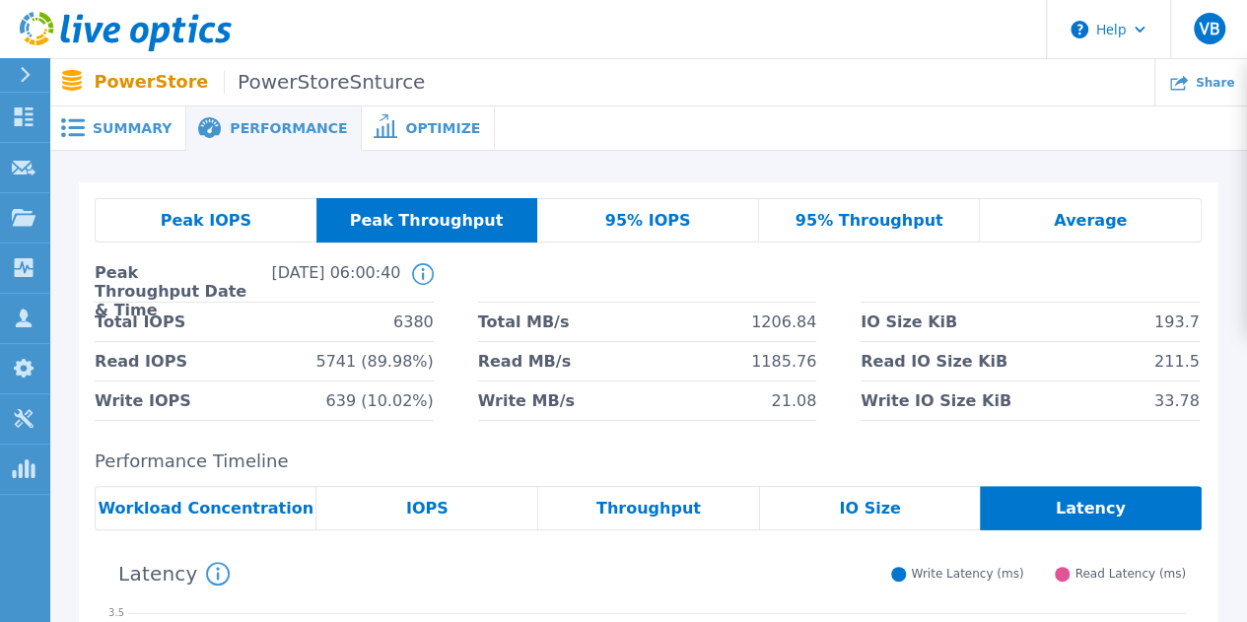
click at [412, 133] on span "Optimize" at bounding box center [442, 128] width 75 height 14
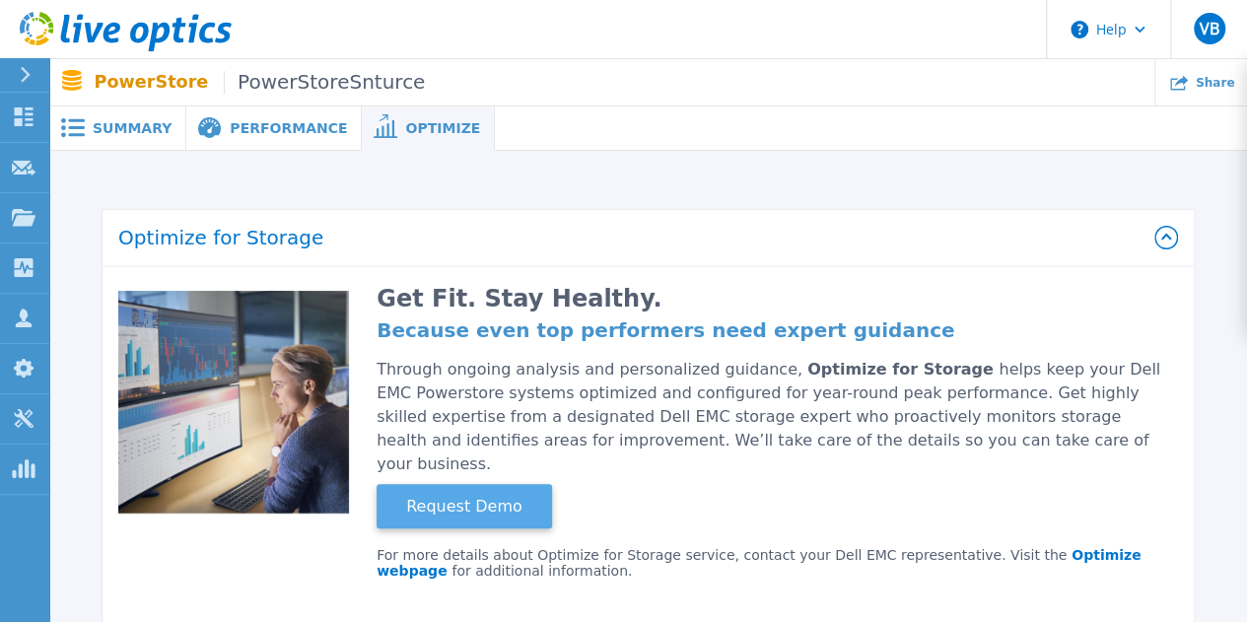
click at [510, 495] on button "Request Demo" at bounding box center [464, 506] width 175 height 44
click at [510, 495] on button at bounding box center [451, 506] width 149 height 44
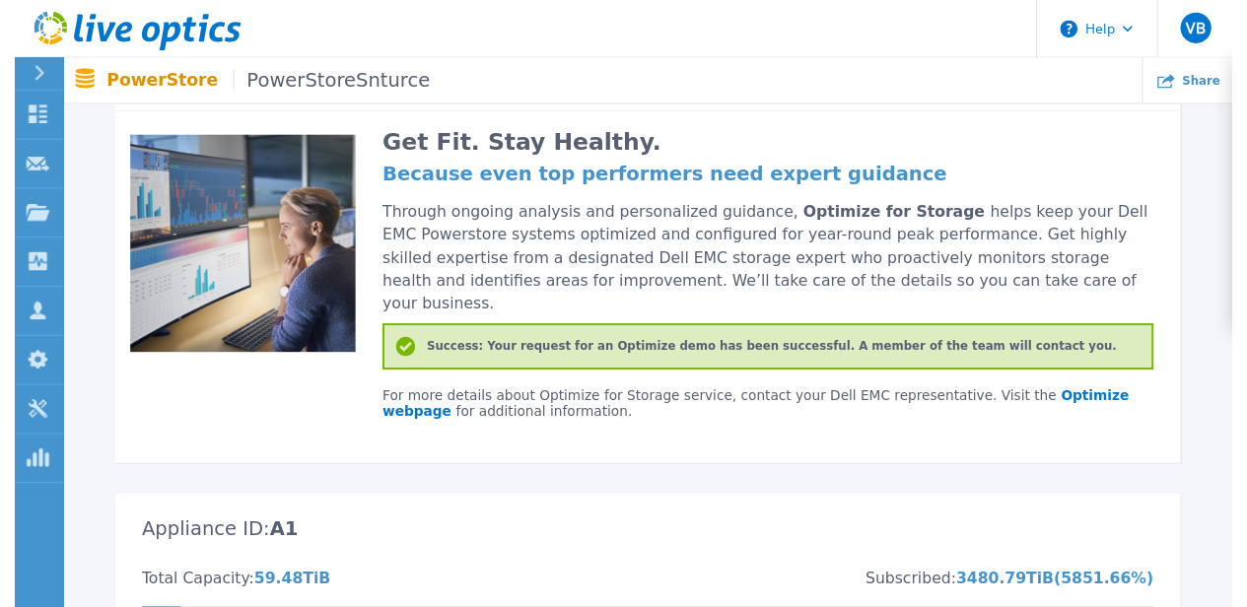
scroll to position [3, 0]
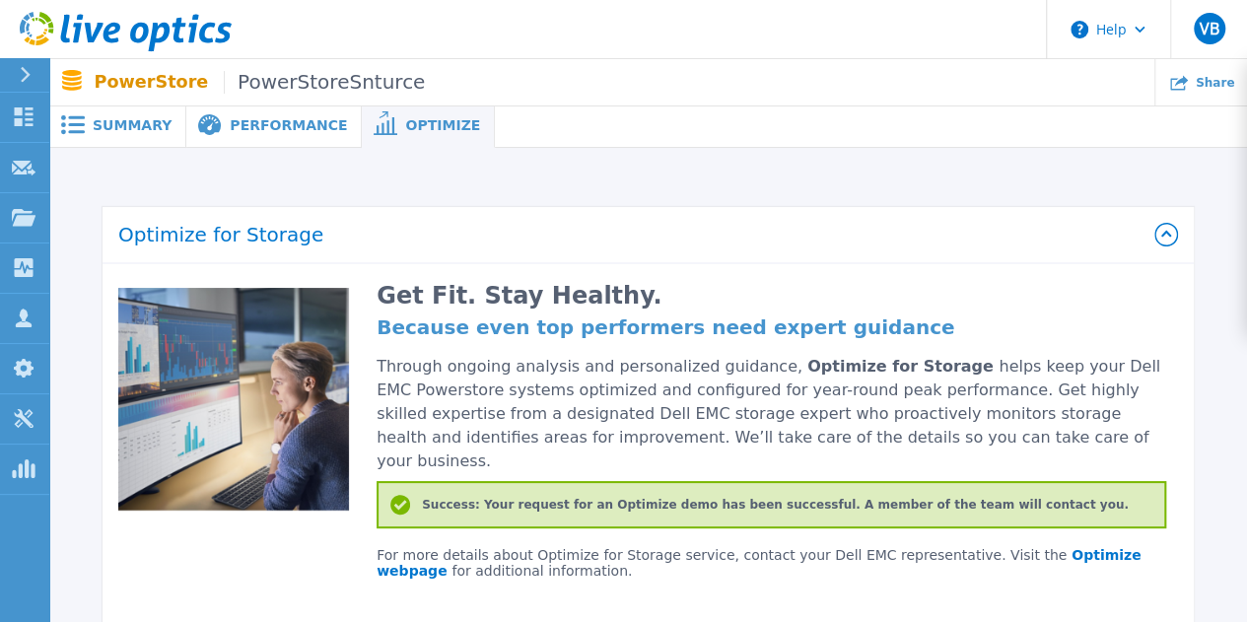
click at [231, 138] on div "Performance" at bounding box center [273, 125] width 175 height 44
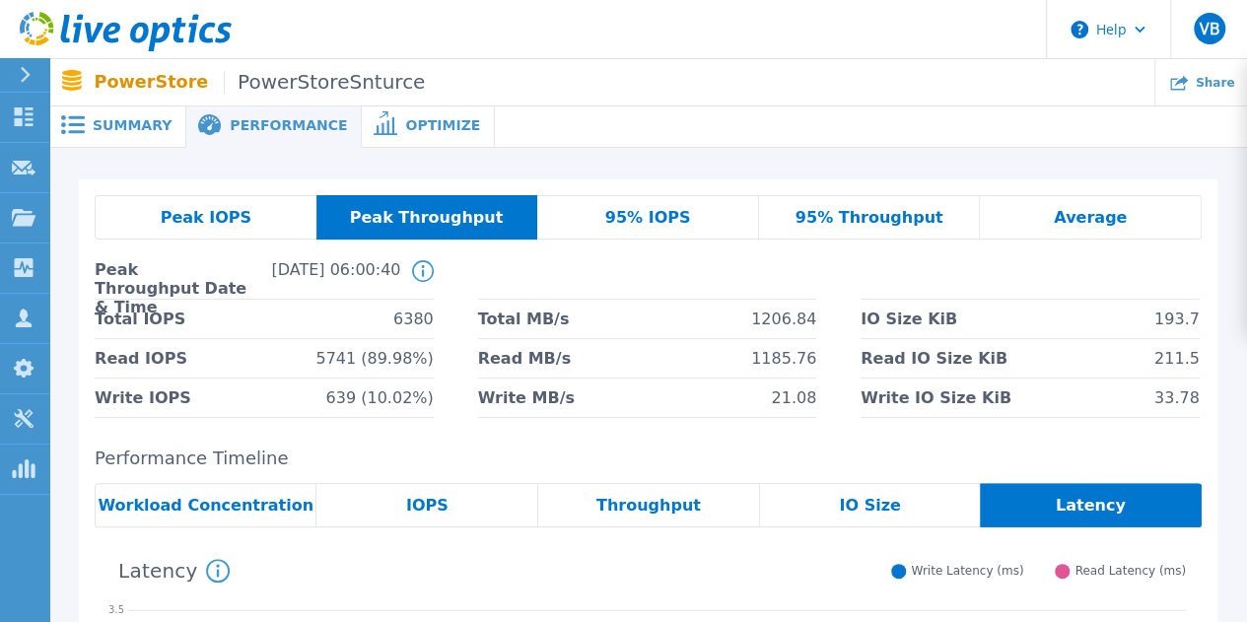
click at [146, 118] on span "Summary" at bounding box center [132, 125] width 79 height 14
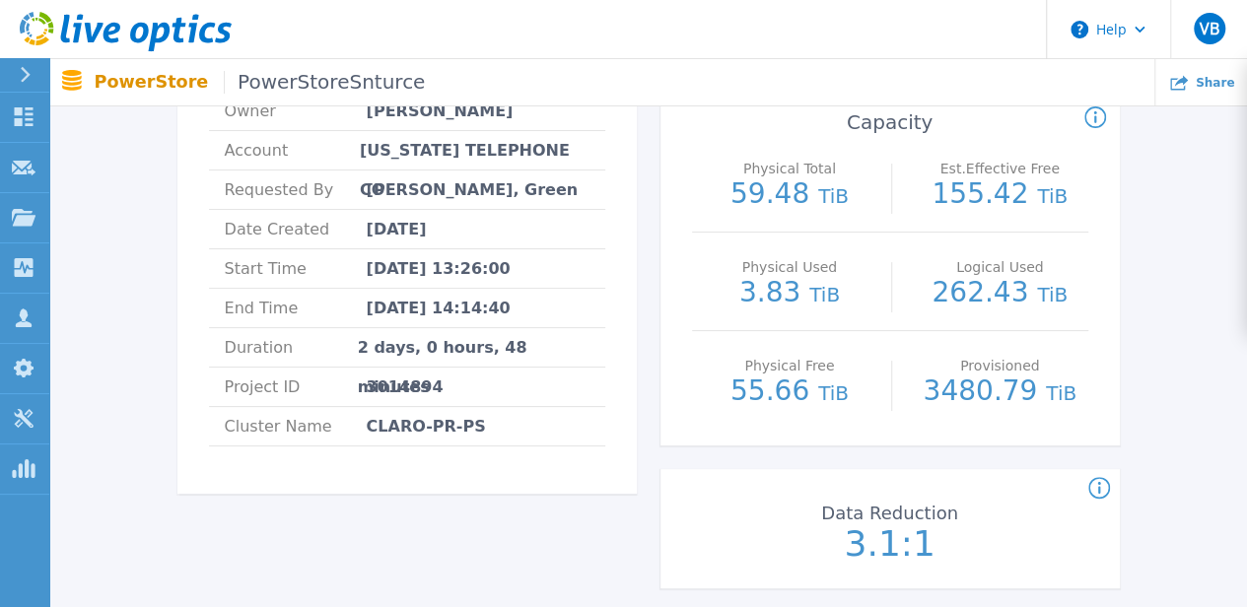
scroll to position [255, 0]
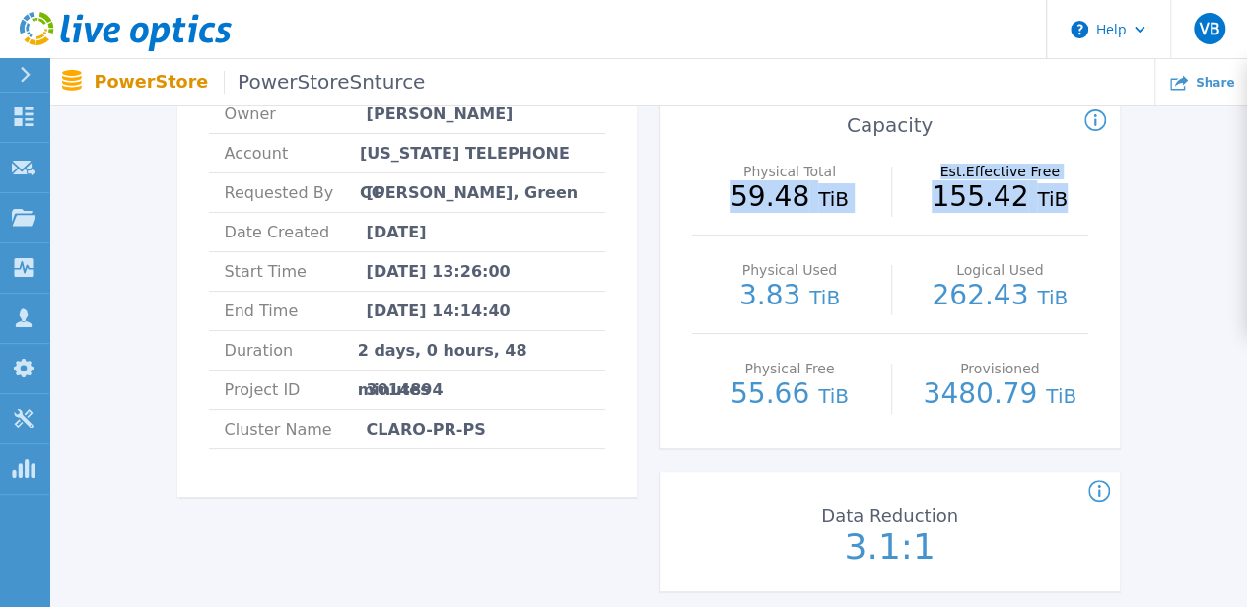
drag, startPoint x: 1057, startPoint y: 202, endPoint x: 723, endPoint y: 200, distance: 333.1
click at [723, 200] on div "Physical Total 59.48 TiB Est.Effective Free 155.42 TiB" at bounding box center [890, 186] width 396 height 99
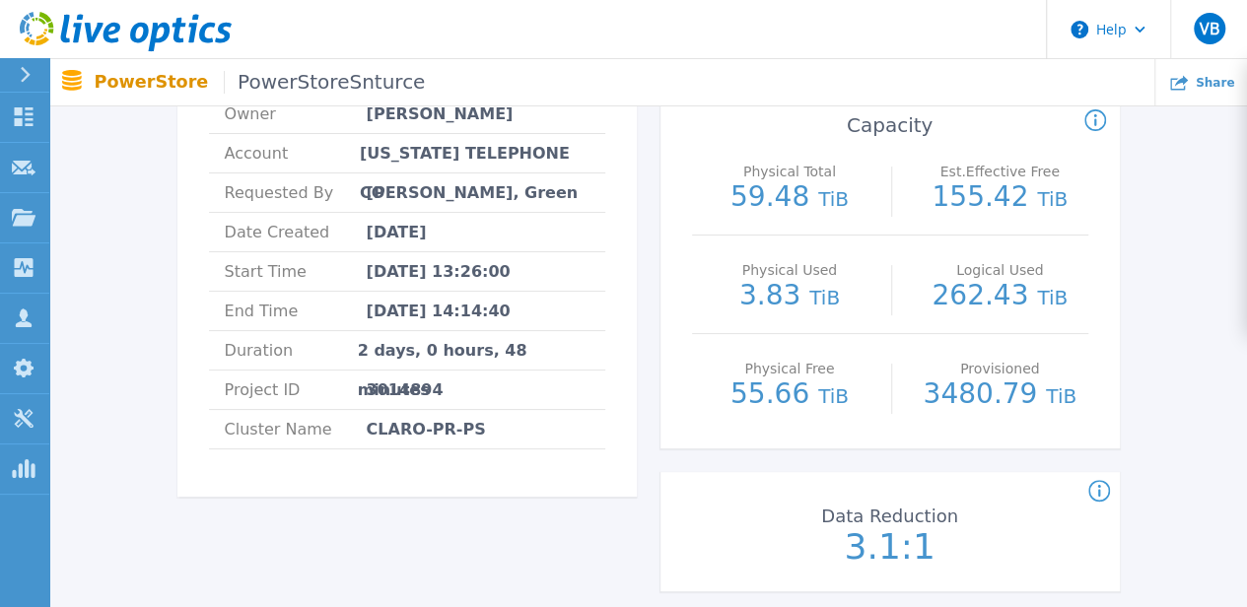
click at [1005, 380] on p "3480.79 TiB" at bounding box center [1000, 395] width 176 height 30
click at [1094, 506] on div "Data Reduction 3.1:1" at bounding box center [889, 534] width 459 height 99
click at [1101, 498] on icon at bounding box center [1099, 492] width 22 height 24
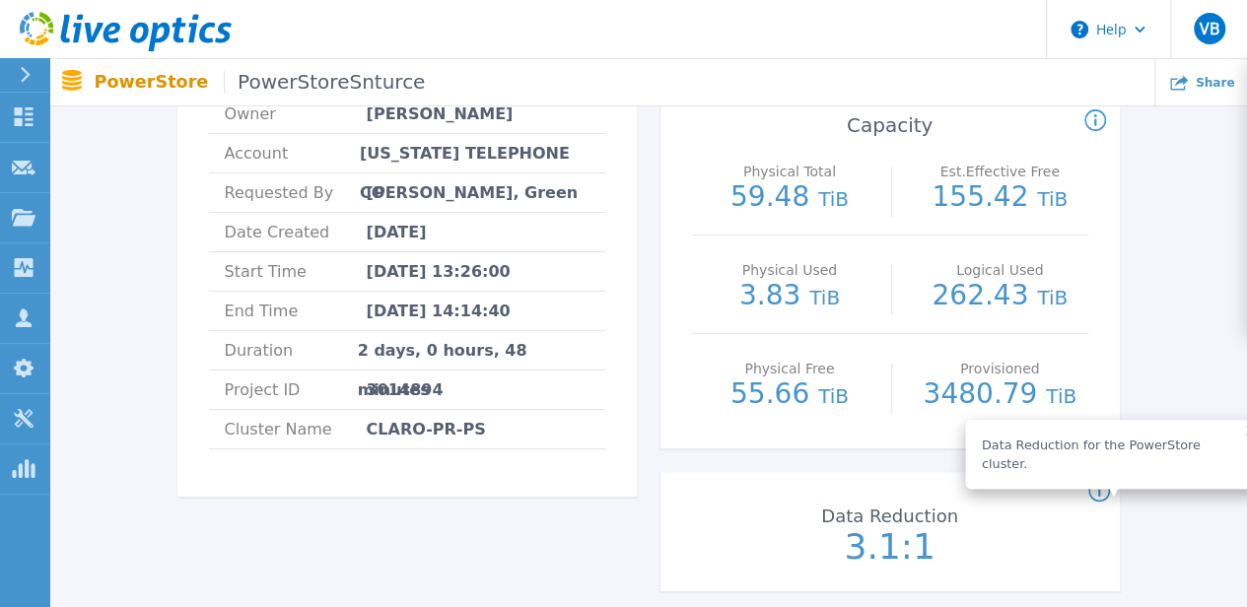
click at [1193, 545] on div "PowerStoreSnturce Status Complete Owner Fabian Saltares Account PUERTO RICO TEL…" at bounding box center [648, 582] width 1138 height 1311
click at [974, 391] on p "3480.79 TiB" at bounding box center [1000, 395] width 176 height 30
click at [951, 395] on p "3480.79 TiB" at bounding box center [1000, 395] width 176 height 30
click at [1081, 403] on p "3480.79 TiB" at bounding box center [1000, 395] width 176 height 30
drag, startPoint x: 1082, startPoint y: 401, endPoint x: 939, endPoint y: 395, distance: 143.0
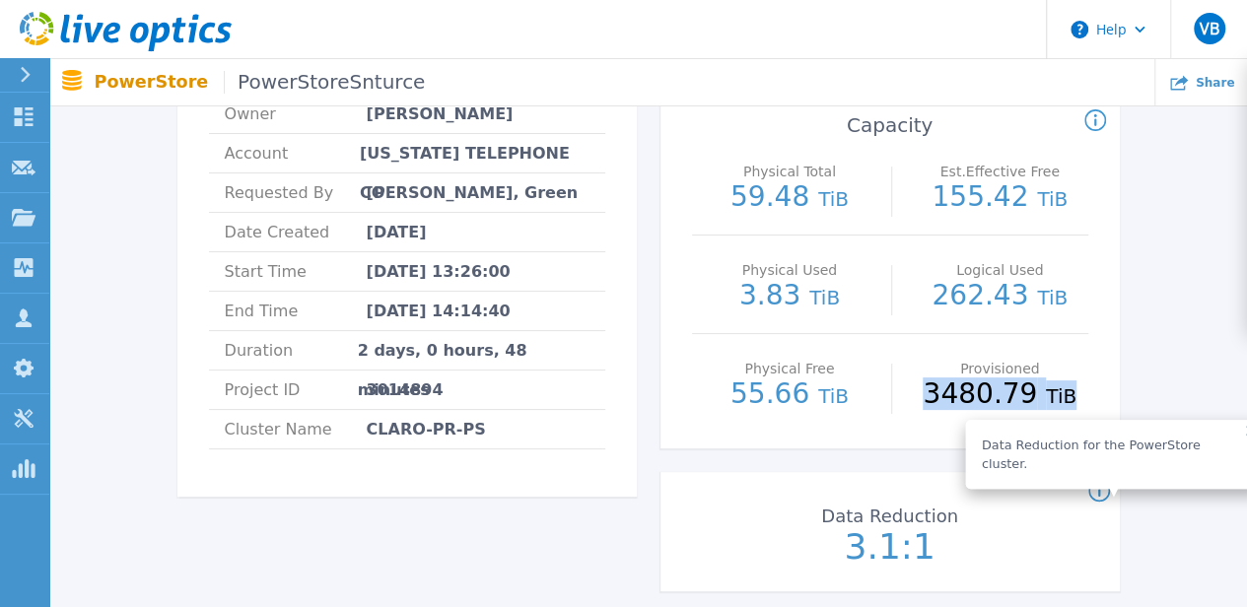
click at [939, 395] on p "3480.79 TiB" at bounding box center [1000, 395] width 176 height 30
copy p "3480.79 TiB"
click at [1057, 277] on div "Logical Used 262.43 TiB" at bounding box center [1000, 285] width 176 height 99
click at [1057, 282] on p "262.43 TiB" at bounding box center [1000, 297] width 176 height 30
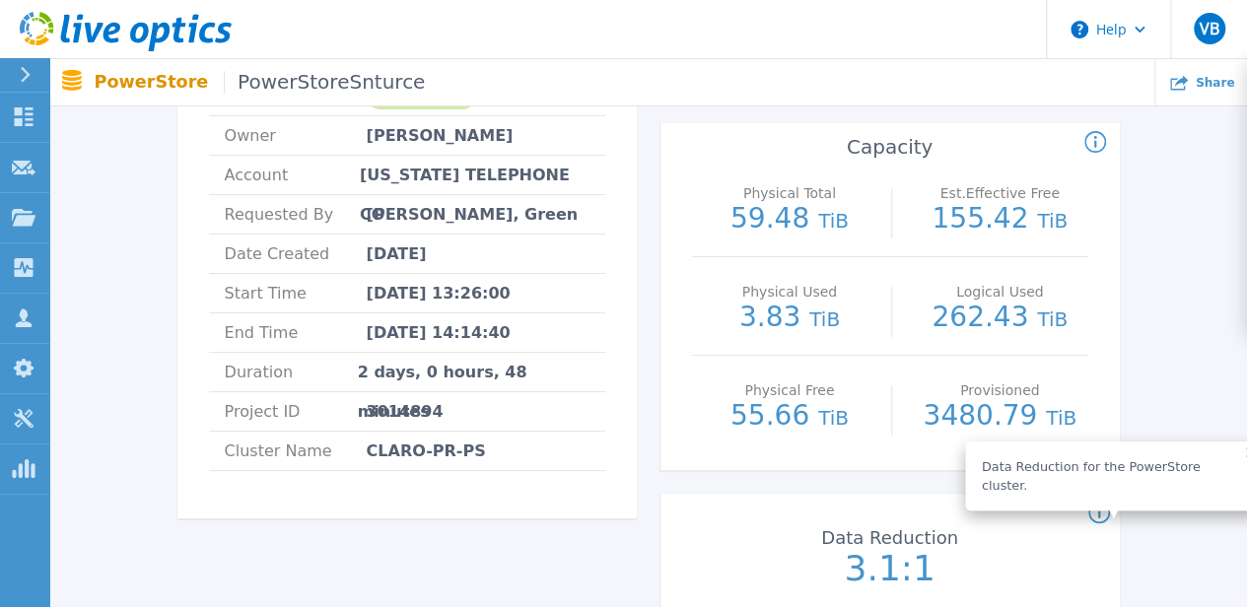
scroll to position [228, 0]
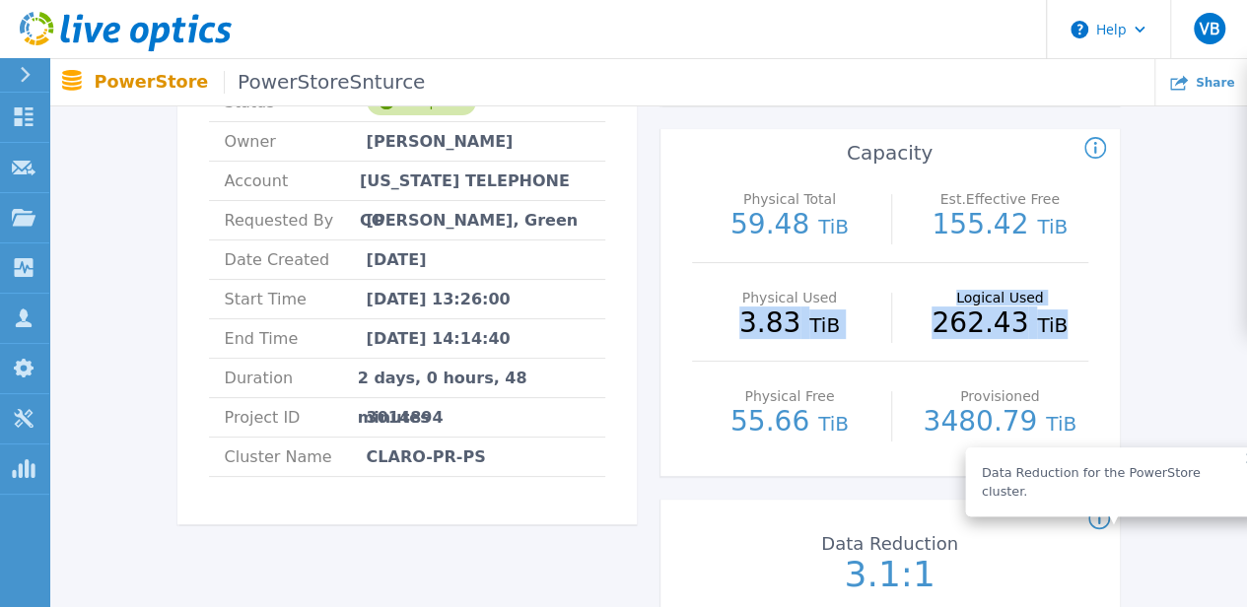
drag, startPoint x: 1055, startPoint y: 323, endPoint x: 747, endPoint y: 317, distance: 307.6
click at [747, 317] on div "Physical Used 3.83 TiB Logical Used 262.43 TiB" at bounding box center [890, 312] width 396 height 99
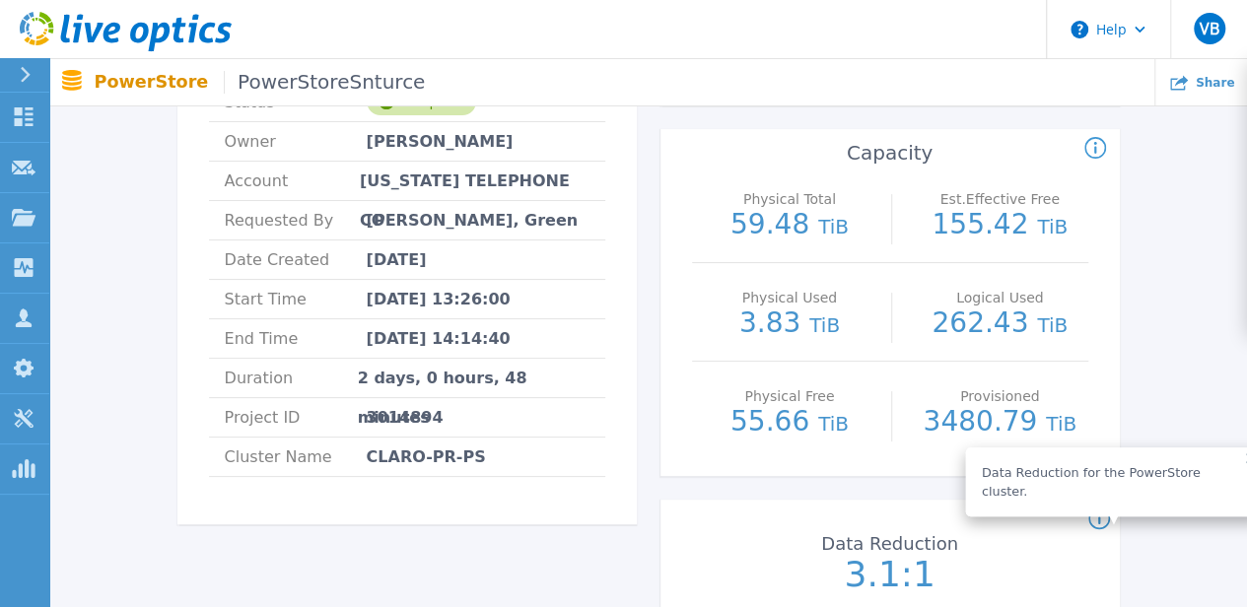
click at [1002, 221] on p "155.42 TiB" at bounding box center [1000, 226] width 176 height 30
click at [1221, 451] on div "Data Reduction for the PowerStore cluster." at bounding box center [1114, 481] width 296 height 69
click at [1246, 455] on icon at bounding box center [1251, 458] width 10 height 10
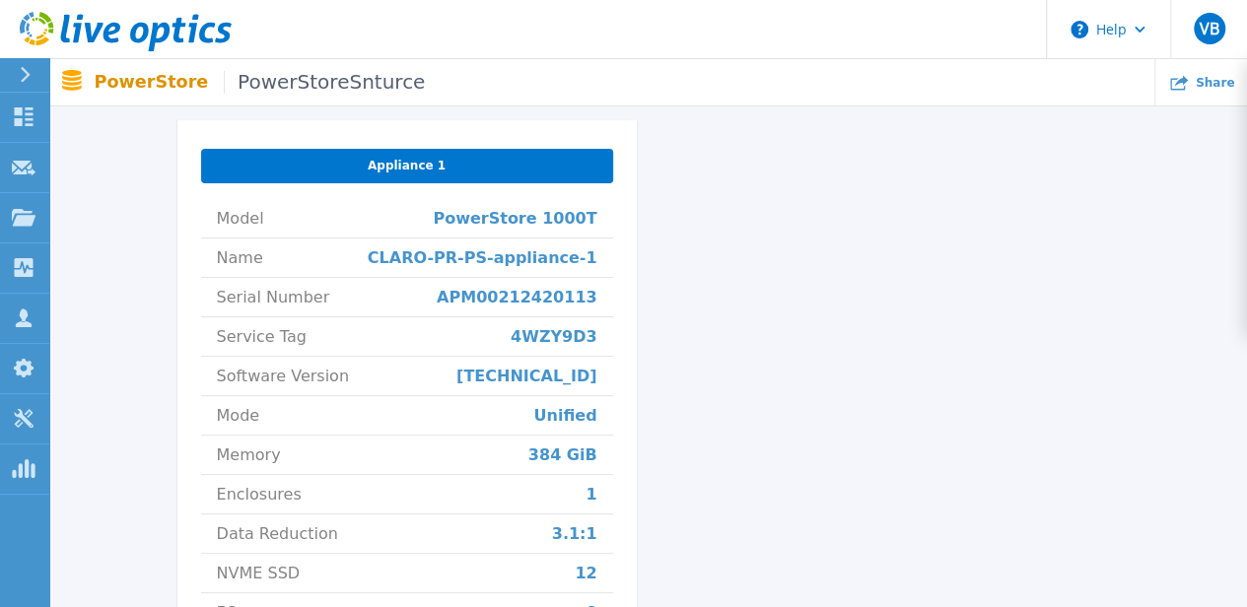
scroll to position [741, 0]
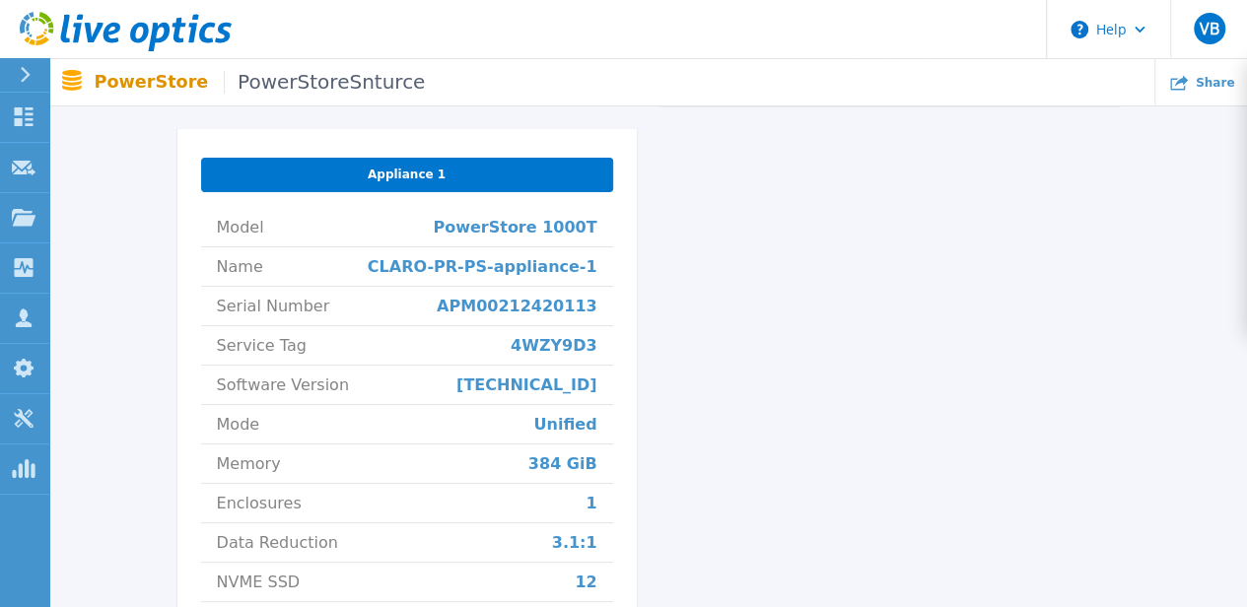
click at [126, 387] on div "PowerStoreSnturce Status Complete Owner Fabian Saltares Account PUERTO RICO TEL…" at bounding box center [648, 96] width 1138 height 1311
click at [33, 107] on icon at bounding box center [24, 116] width 24 height 19
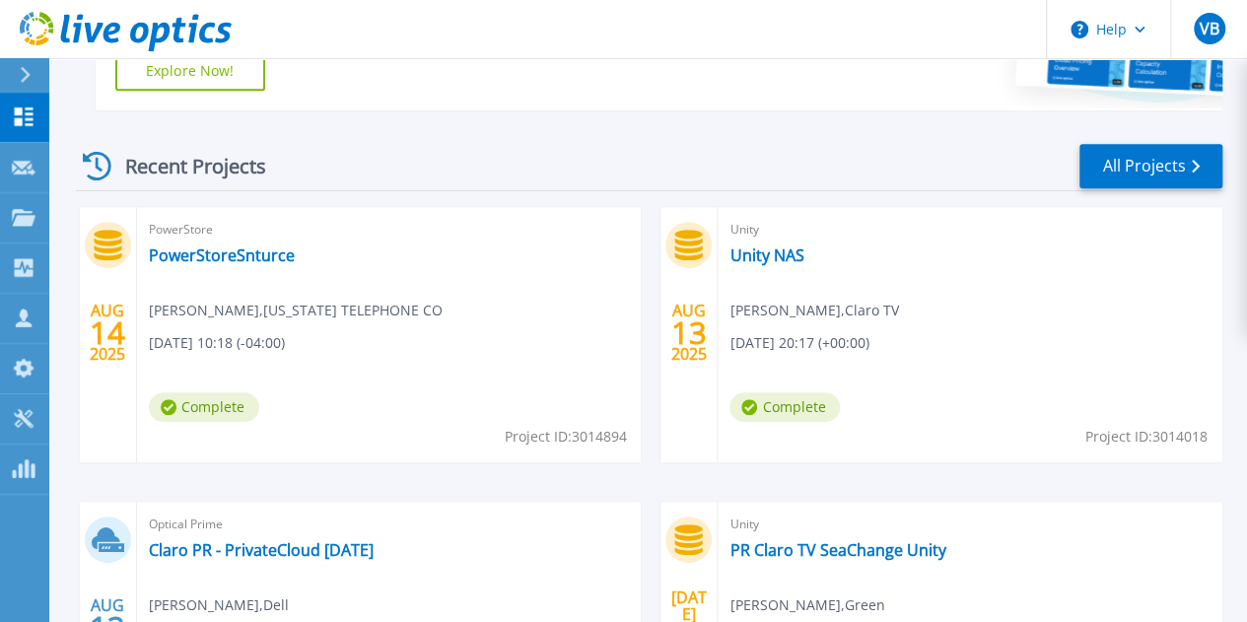
scroll to position [484, 0]
click at [729, 254] on link "Unity NAS" at bounding box center [766, 256] width 74 height 20
